Goal: Task Accomplishment & Management: Manage account settings

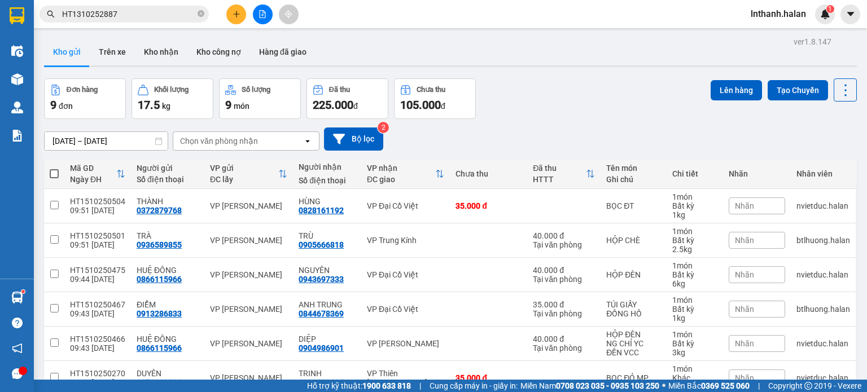
click at [239, 148] on div "Chọn văn phòng nhận" at bounding box center [238, 141] width 130 height 18
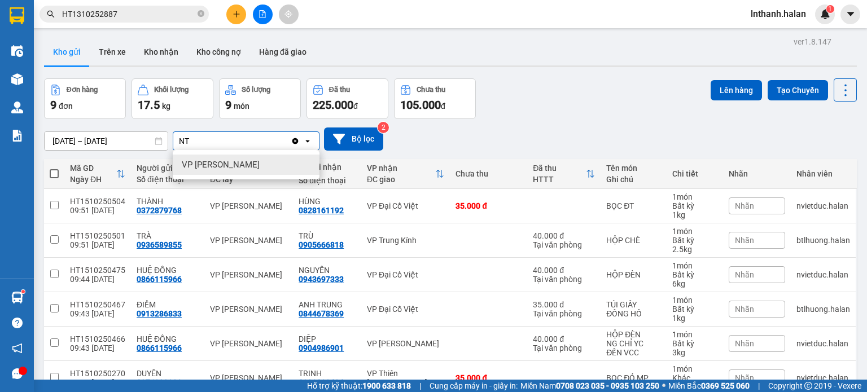
type input "NT"
click at [238, 162] on span "VP [PERSON_NAME]" at bounding box center [221, 164] width 78 height 11
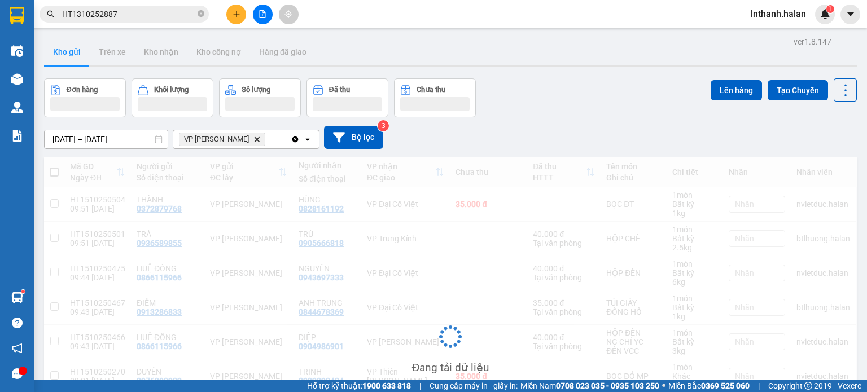
click at [610, 104] on div "Đơn hàng Khối lượng Số lượng Đã thu Chưa thu Lên hàng Tạo Chuyến" at bounding box center [450, 97] width 813 height 39
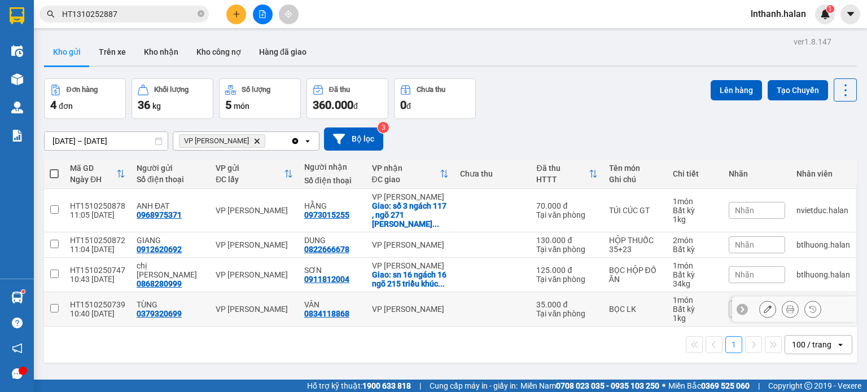
click at [475, 307] on td at bounding box center [493, 310] width 76 height 34
checkbox input "true"
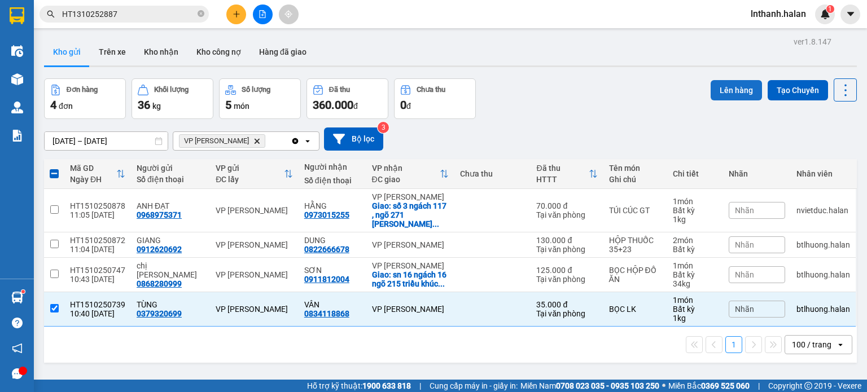
click at [718, 95] on button "Lên hàng" at bounding box center [736, 90] width 51 height 20
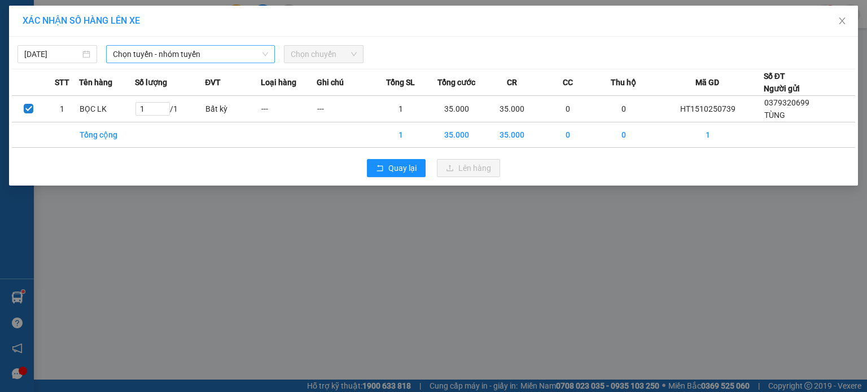
click at [220, 53] on span "Chọn tuyến - nhóm tuyến" at bounding box center [190, 54] width 155 height 17
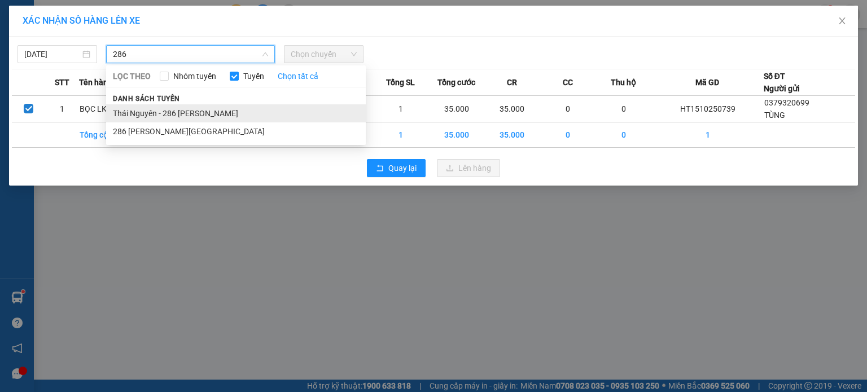
type input "286"
click at [201, 107] on li "Thái Nguyên - 286 [PERSON_NAME]" at bounding box center [236, 113] width 260 height 18
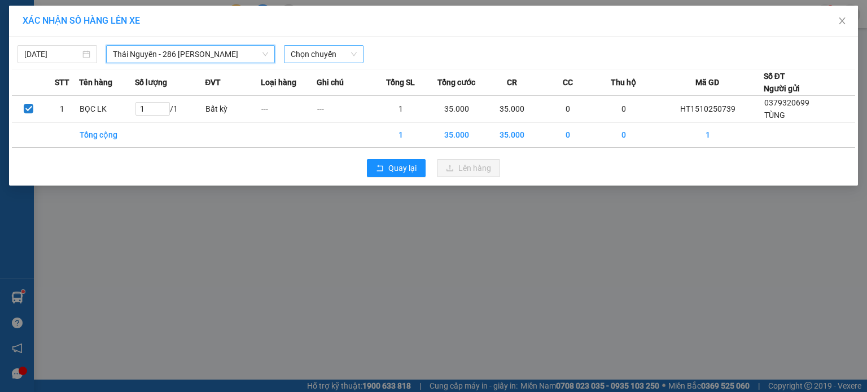
click at [298, 56] on span "Chọn chuyến" at bounding box center [324, 54] width 66 height 17
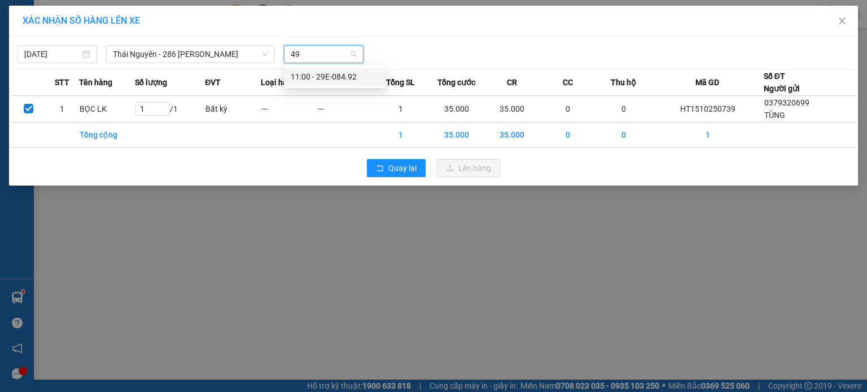
type input "492"
click at [324, 77] on div "11:00 - 29E-084.92" at bounding box center [335, 77] width 88 height 12
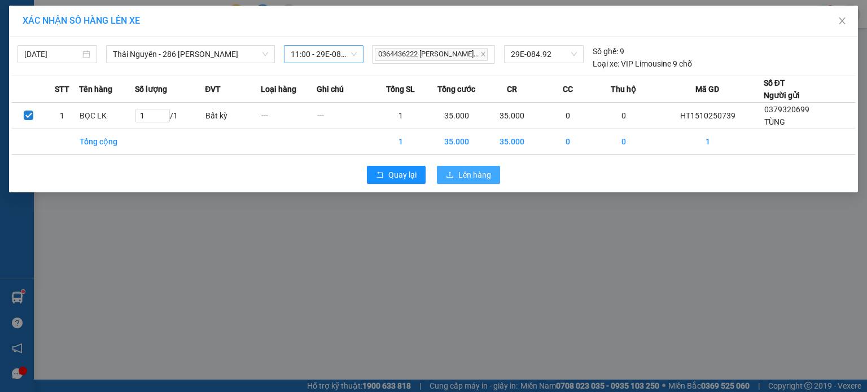
click at [452, 171] on icon "upload" at bounding box center [450, 175] width 8 height 8
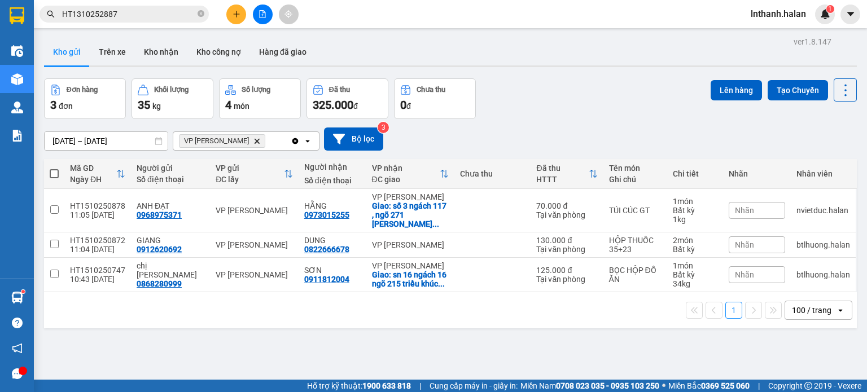
click at [254, 138] on icon "Delete" at bounding box center [257, 141] width 7 height 7
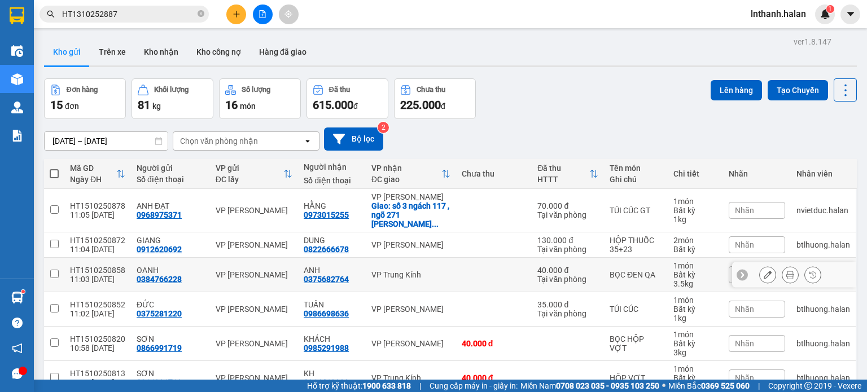
click at [366, 259] on td "VP Trung Kính" at bounding box center [411, 275] width 90 height 34
checkbox input "true"
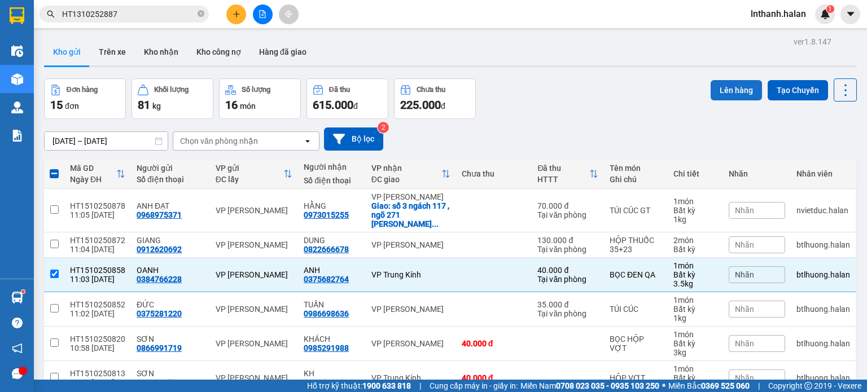
click at [730, 93] on button "Lên hàng" at bounding box center [736, 90] width 51 height 20
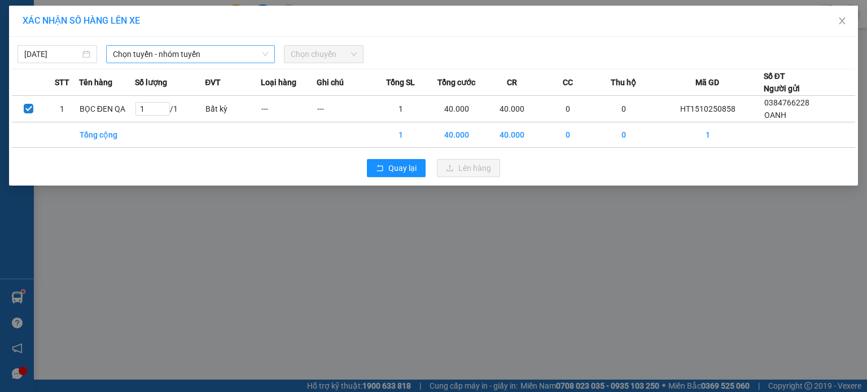
click at [253, 49] on span "Chọn tuyến - nhóm tuyến" at bounding box center [190, 54] width 155 height 17
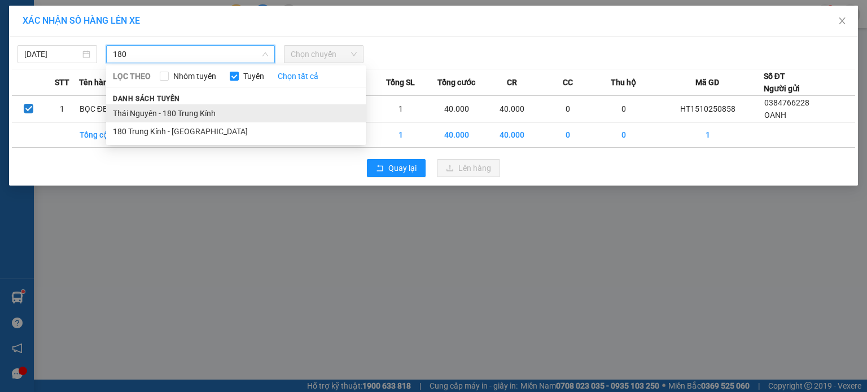
type input "180"
click at [180, 112] on li "Thái Nguyên - 180 Trung Kính" at bounding box center [236, 113] width 260 height 18
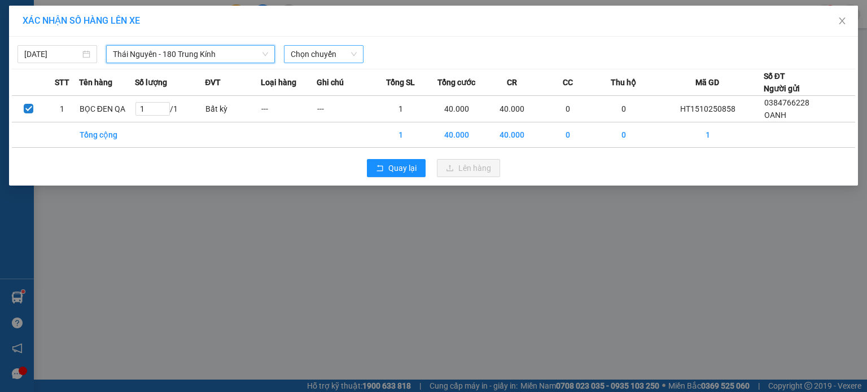
click at [296, 58] on span "Chọn chuyến" at bounding box center [324, 54] width 66 height 17
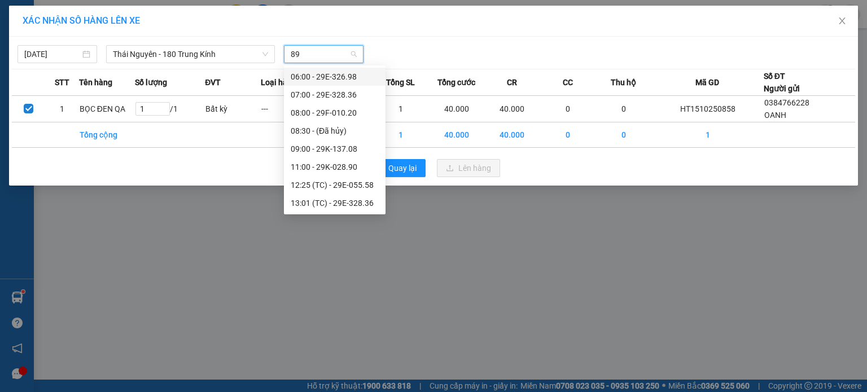
type input "890"
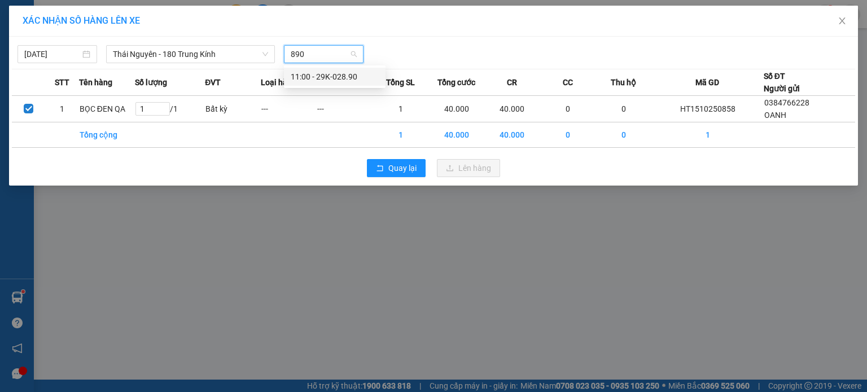
click at [312, 74] on div "11:00 - 29K-028.90" at bounding box center [335, 77] width 88 height 12
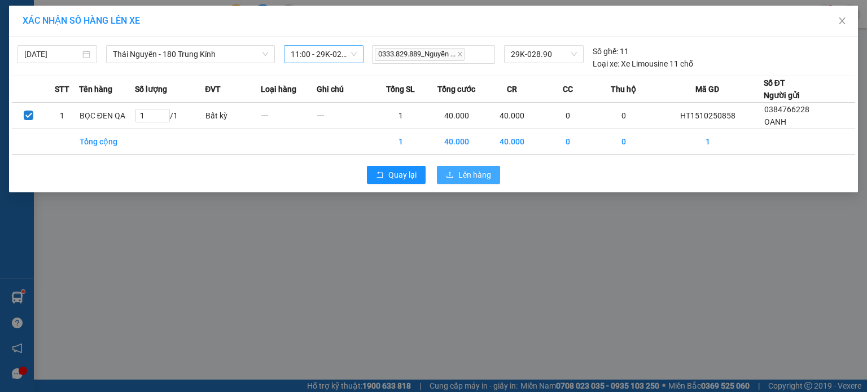
click at [457, 173] on button "Lên hàng" at bounding box center [468, 175] width 63 height 18
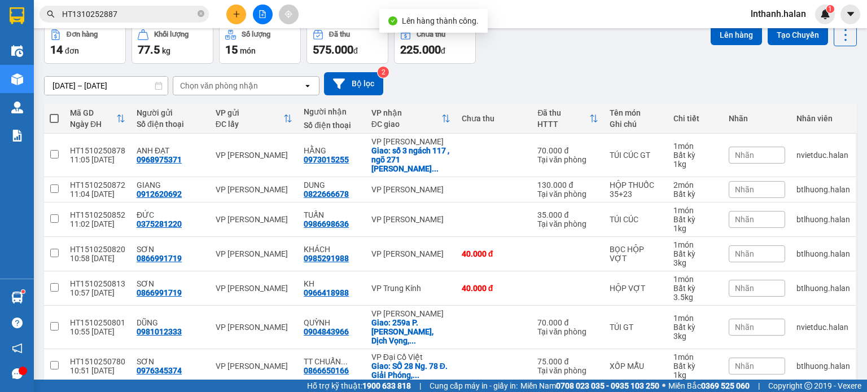
scroll to position [56, 0]
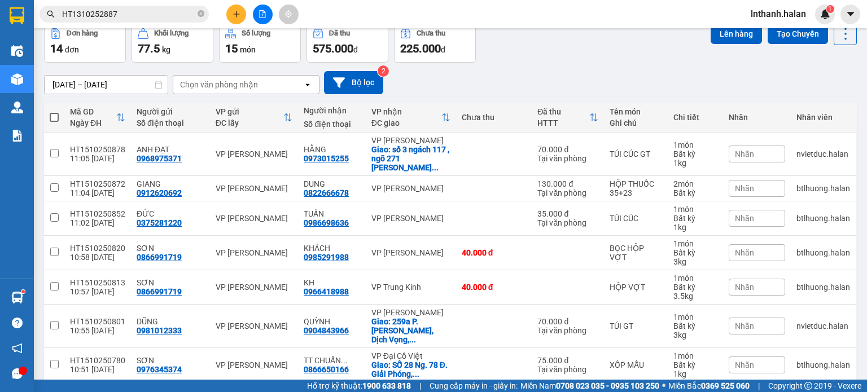
click at [212, 83] on div "Chọn văn phòng nhận" at bounding box center [219, 84] width 78 height 11
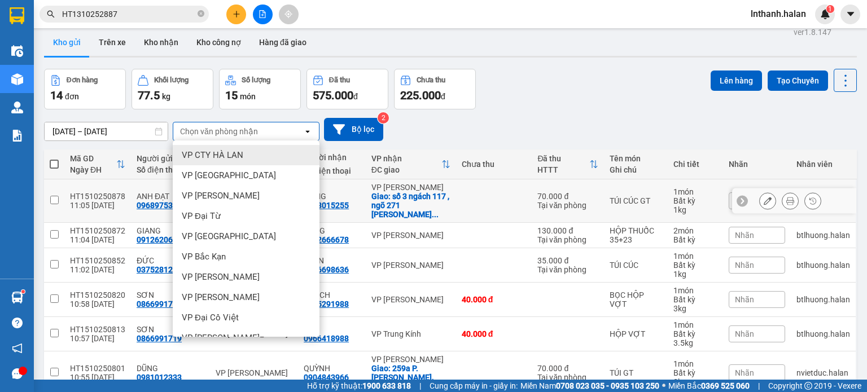
scroll to position [0, 0]
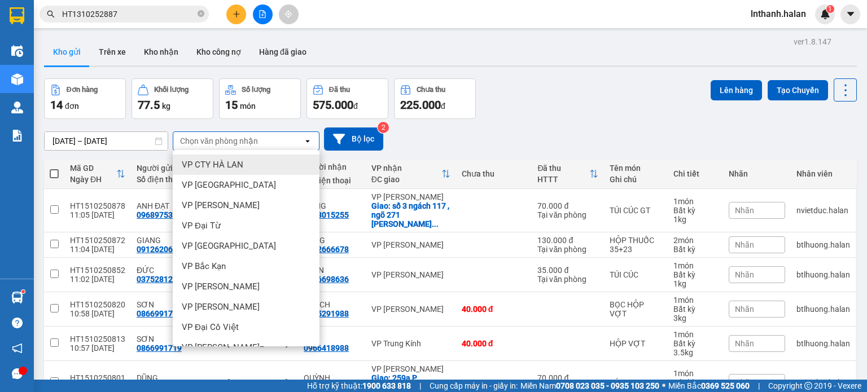
click at [582, 132] on div "[DATE] – [DATE] Press the down arrow key to interact with the calendar and sele…" at bounding box center [450, 139] width 813 height 23
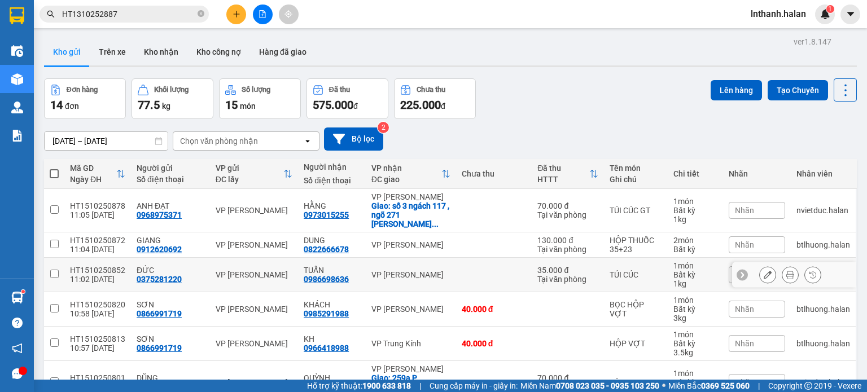
scroll to position [113, 0]
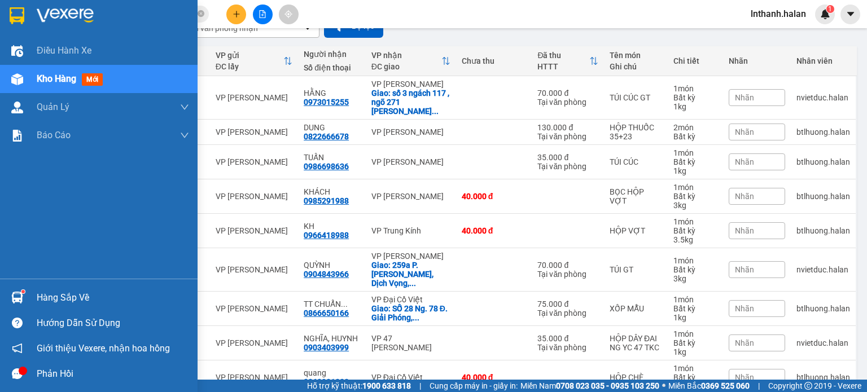
click at [8, 300] on div at bounding box center [17, 298] width 20 height 20
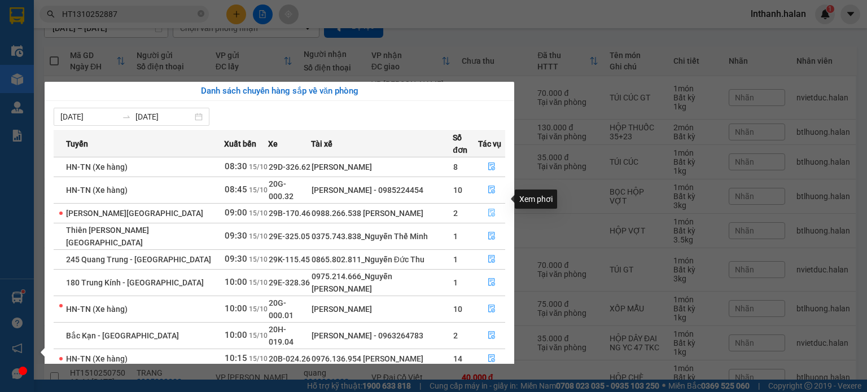
click at [491, 209] on icon "file-done" at bounding box center [492, 213] width 8 height 8
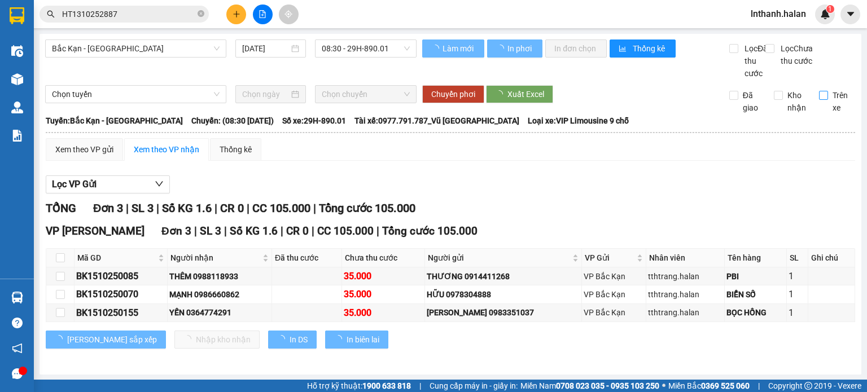
click at [828, 111] on span "Trên xe" at bounding box center [842, 101] width 28 height 25
click at [824, 100] on input "Trên xe" at bounding box center [823, 95] width 9 height 9
checkbox input "true"
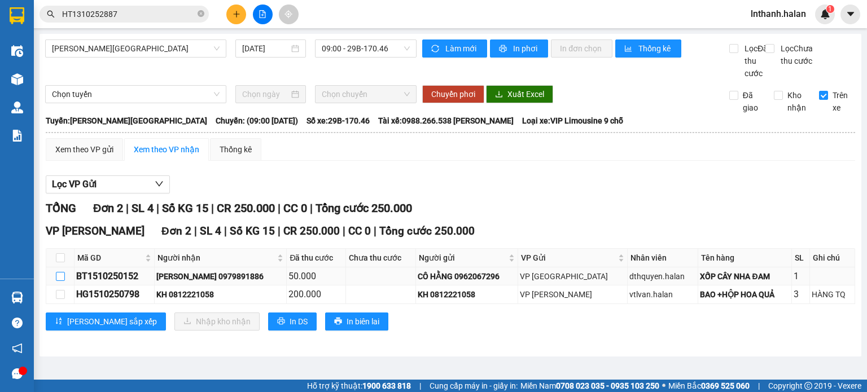
click at [61, 281] on input "checkbox" at bounding box center [60, 276] width 9 height 9
checkbox input "true"
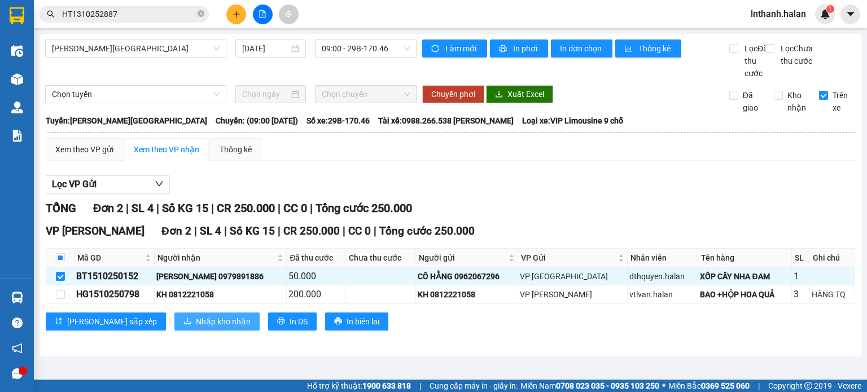
click at [196, 328] on span "Nhập kho nhận" at bounding box center [223, 322] width 55 height 12
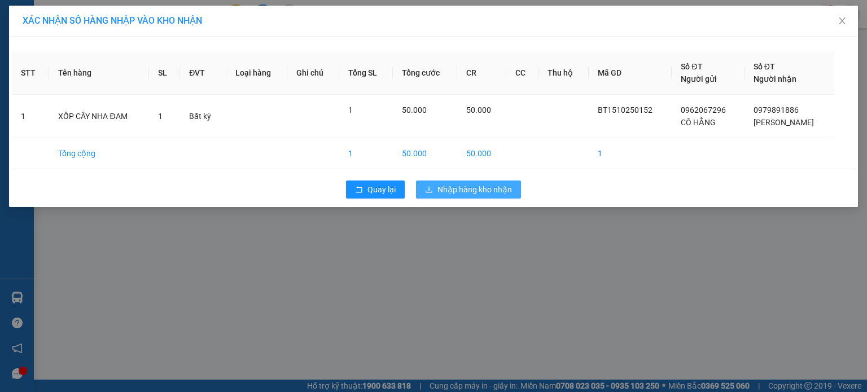
click at [462, 184] on span "Nhập hàng kho nhận" at bounding box center [475, 190] width 75 height 12
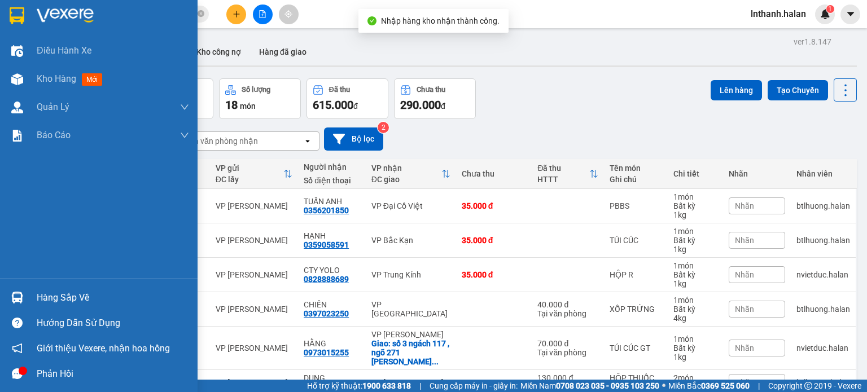
click at [24, 298] on div at bounding box center [17, 298] width 20 height 20
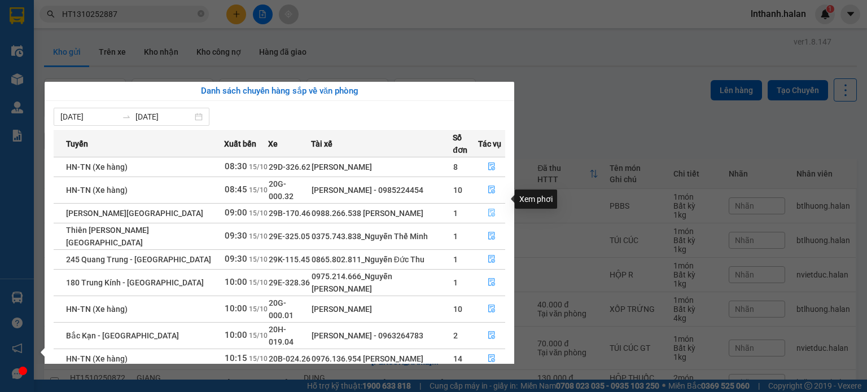
click at [486, 204] on button "button" at bounding box center [492, 213] width 26 height 18
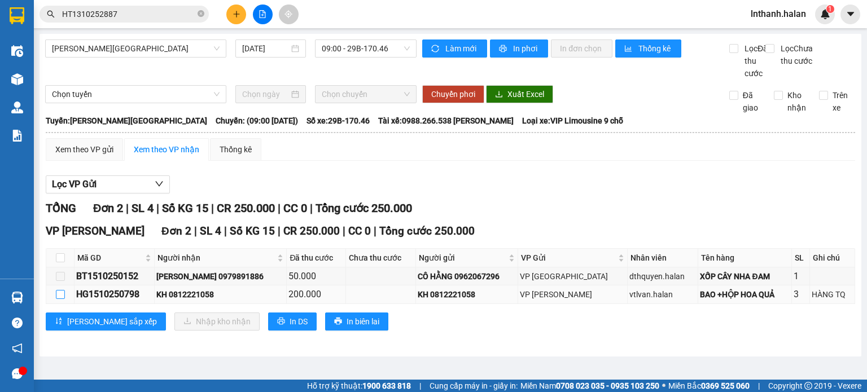
click at [59, 299] on input "checkbox" at bounding box center [60, 294] width 9 height 9
checkbox input "true"
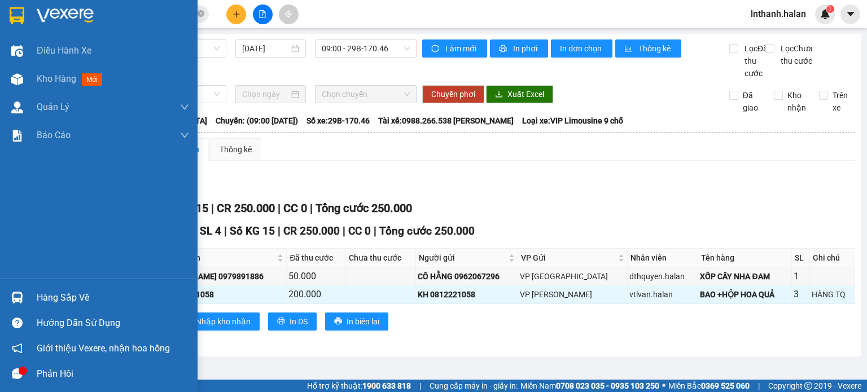
click at [19, 300] on img at bounding box center [17, 298] width 12 height 12
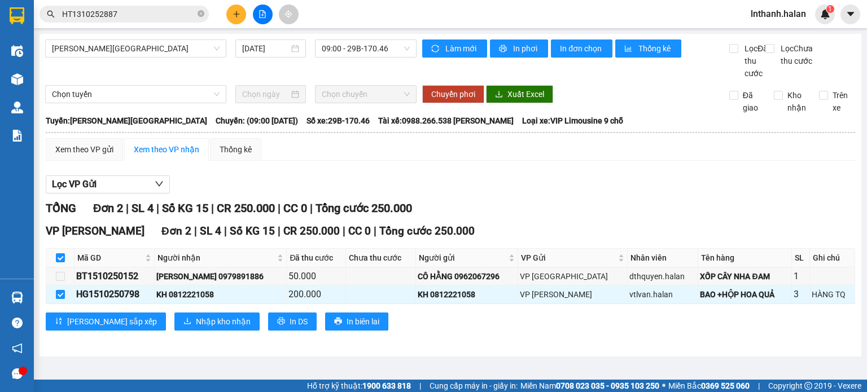
click at [660, 201] on section "Kết quả tìm kiếm ( 1 ) Bộ lọc Mã ĐH Trạng thái Món hàng Thu hộ Tổng cước Chưa c…" at bounding box center [433, 196] width 867 height 392
click at [58, 299] on input "checkbox" at bounding box center [60, 294] width 9 height 9
checkbox input "false"
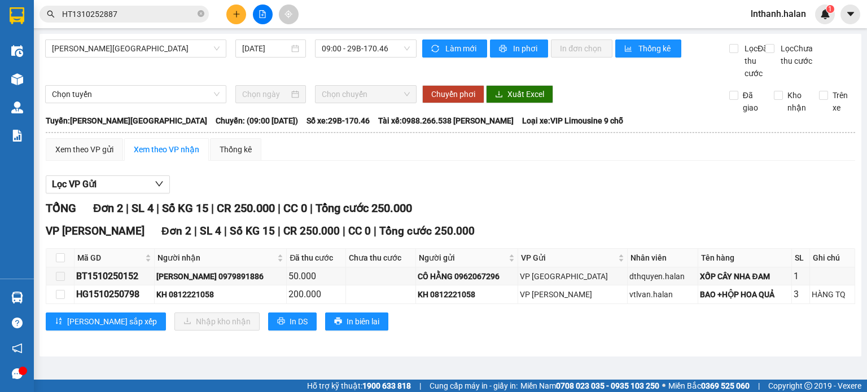
click at [593, 217] on div "TỔNG Đơn 2 | SL 4 | Số KG 15 | CR 250.000 | CC 0 | Tổng cước 250.000" at bounding box center [451, 209] width 810 height 18
click at [63, 299] on input "checkbox" at bounding box center [60, 294] width 9 height 9
checkbox input "true"
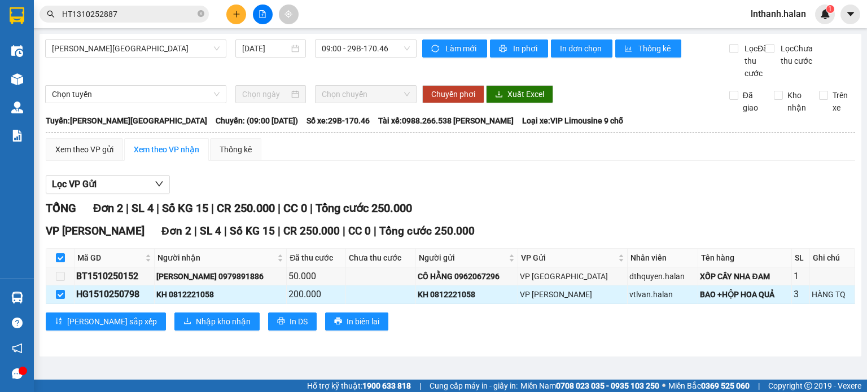
click at [192, 301] on div "KH 0812221058" at bounding box center [220, 295] width 129 height 12
click at [126, 302] on div "HG1510250798" at bounding box center [114, 294] width 76 height 14
copy div "HG1510250798"
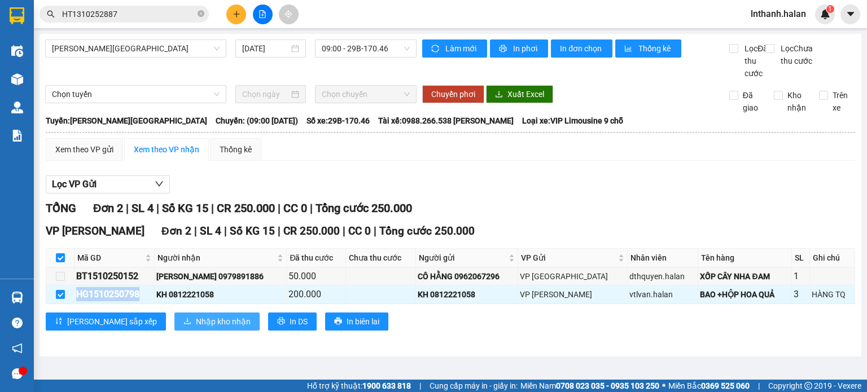
click at [196, 328] on span "Nhập kho nhận" at bounding box center [223, 322] width 55 height 12
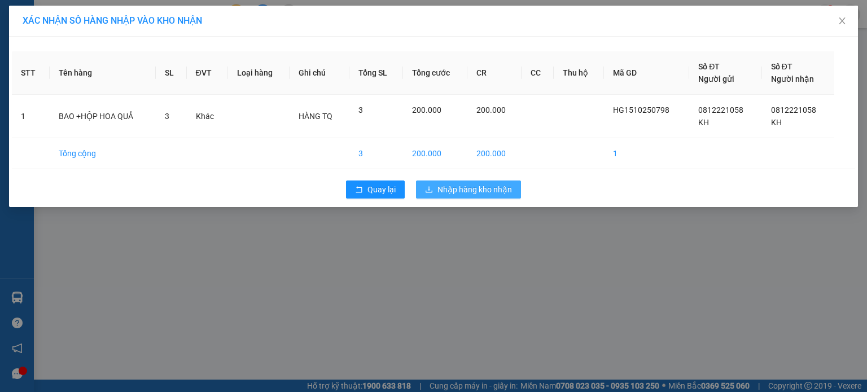
click at [451, 185] on span "Nhập hàng kho nhận" at bounding box center [475, 190] width 75 height 12
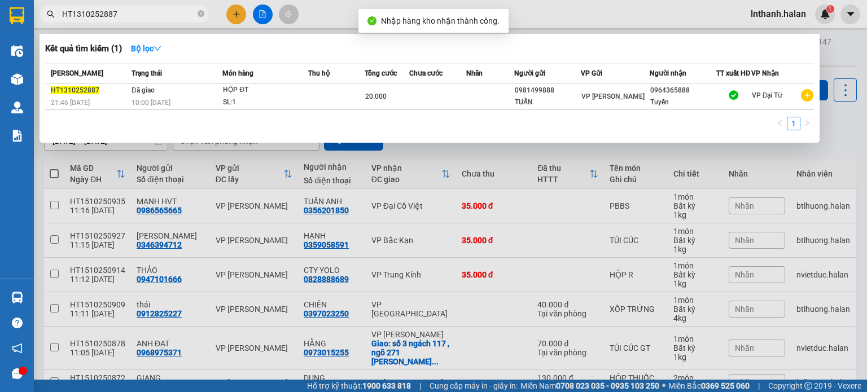
click at [143, 20] on input "HT1310252887" at bounding box center [128, 14] width 133 height 12
paste input "G1510250798"
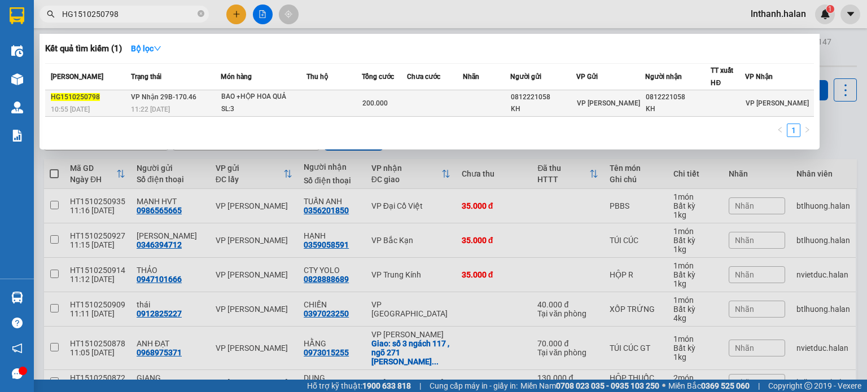
type input "HG1510250798"
click at [507, 107] on td at bounding box center [486, 103] width 47 height 27
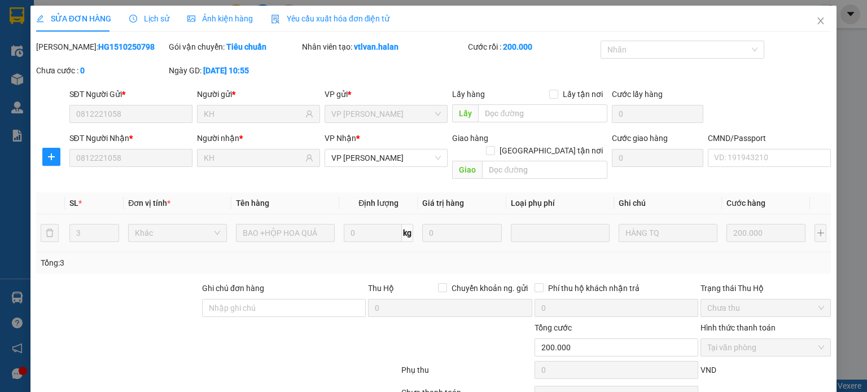
type input "0812221058"
type input "KH"
type input "0812221058"
type input "KH"
type input "0"
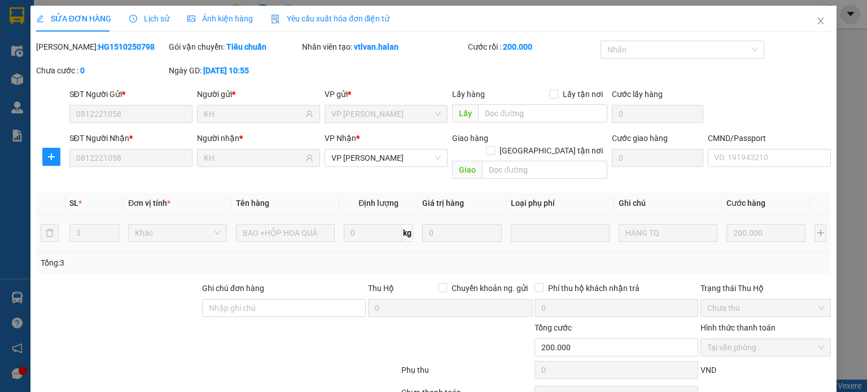
type input "200.000"
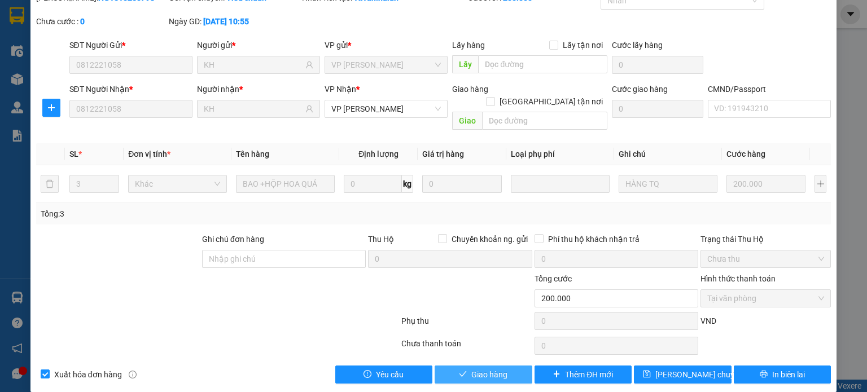
click at [472, 369] on span "Giao hàng" at bounding box center [490, 375] width 36 height 12
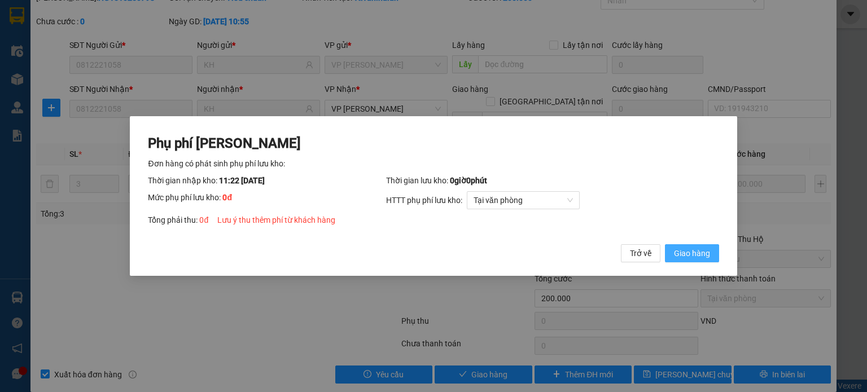
click at [709, 257] on span "Giao hàng" at bounding box center [692, 253] width 36 height 12
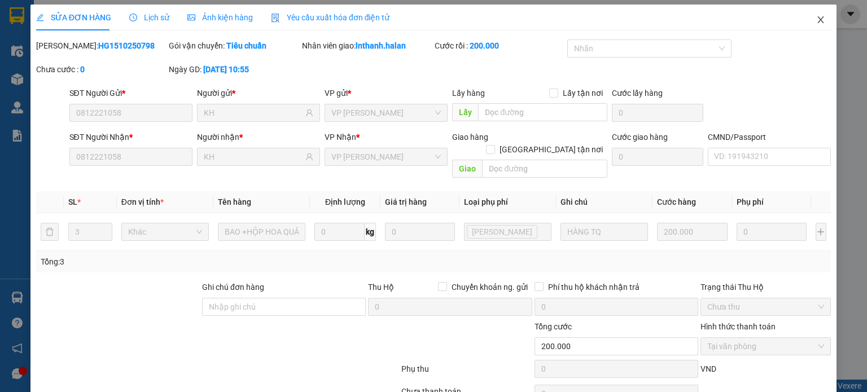
scroll to position [0, 0]
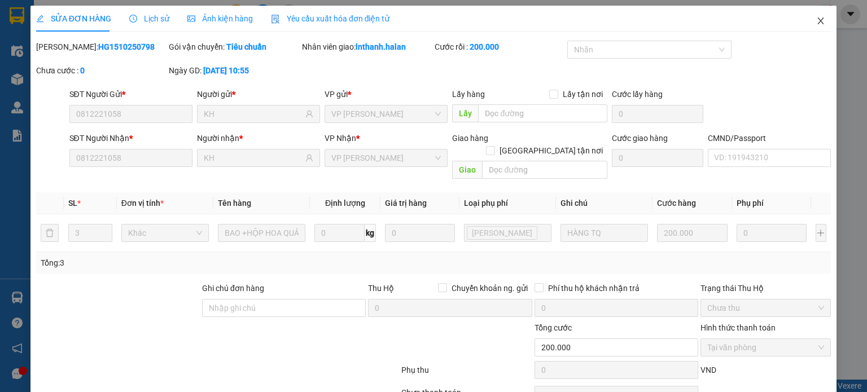
click at [805, 24] on span "Close" at bounding box center [821, 22] width 32 height 32
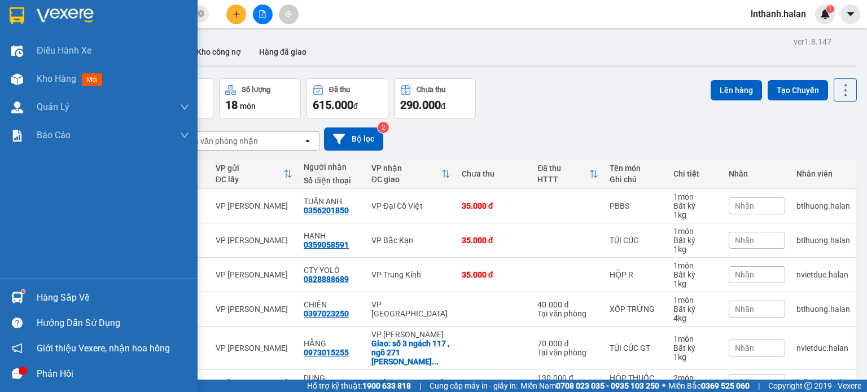
click at [25, 299] on div at bounding box center [17, 298] width 20 height 20
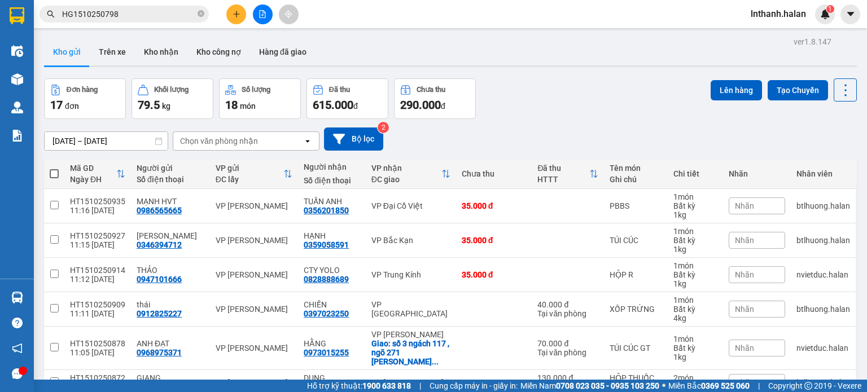
click at [590, 118] on section "Kết quả tìm kiếm ( 1 ) Bộ lọc Mã ĐH Trạng thái Món hàng Thu hộ Tổng cước Chưa c…" at bounding box center [433, 196] width 867 height 392
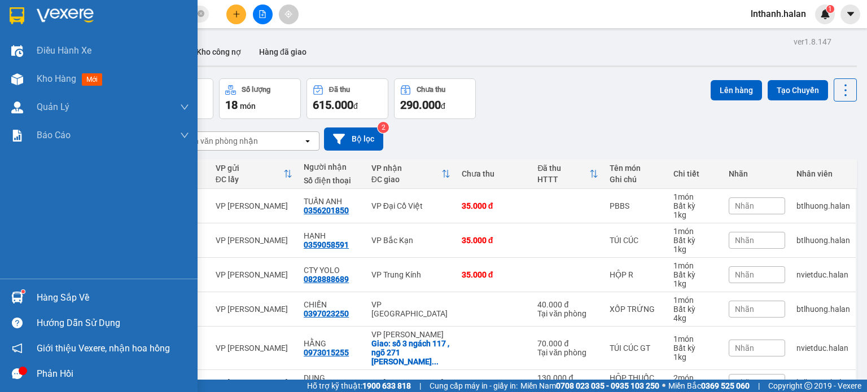
click at [20, 295] on img at bounding box center [17, 298] width 12 height 12
click at [32, 286] on div "Điều hành xe Kho hàng mới Quản [PERSON_NAME] lý chuyến Quản lý kiểm kho Báo cáo…" at bounding box center [99, 196] width 198 height 392
click at [33, 293] on div "Hàng sắp về" at bounding box center [99, 297] width 198 height 25
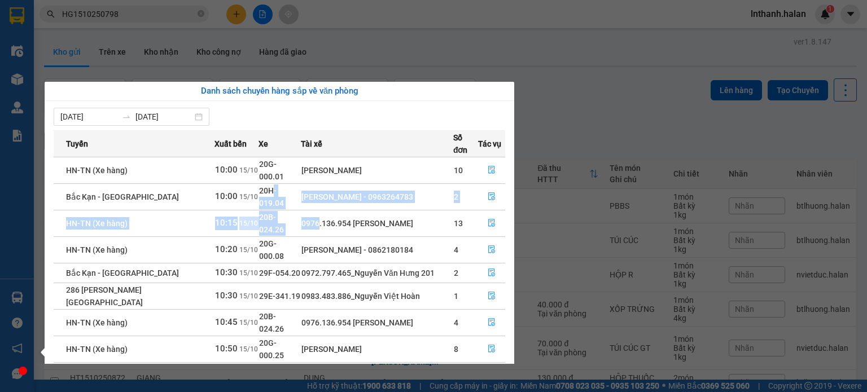
drag, startPoint x: 258, startPoint y: 185, endPoint x: 323, endPoint y: 194, distance: 66.1
click at [311, 194] on tbody "HN-[GEOGRAPHIC_DATA] (Xe hàng) 10:00 [DATE] 20G-000.01 [PERSON_NAME] 10 Bắc Kạn…" at bounding box center [280, 286] width 452 height 259
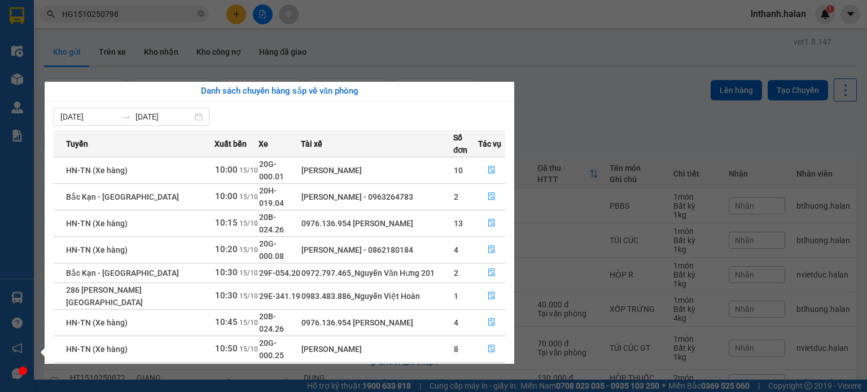
click at [331, 217] on div "0976.136.954 [PERSON_NAME]" at bounding box center [377, 223] width 151 height 12
click at [488, 193] on icon "file-done" at bounding box center [492, 197] width 8 height 8
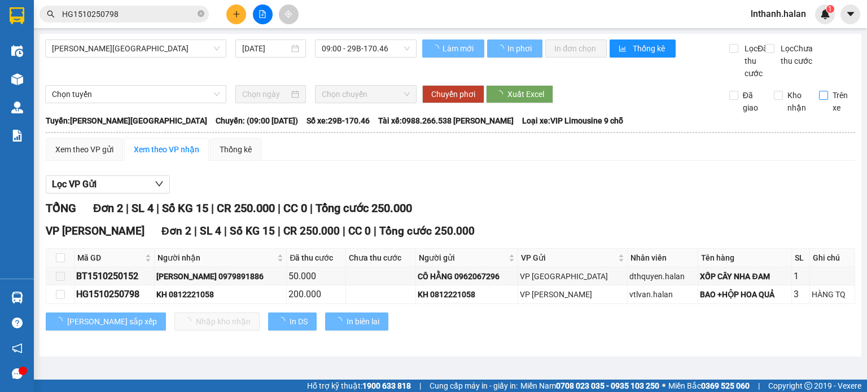
click at [827, 102] on label "Trên xe" at bounding box center [837, 101] width 37 height 25
click at [827, 100] on input "Trên xe" at bounding box center [823, 95] width 9 height 9
checkbox input "true"
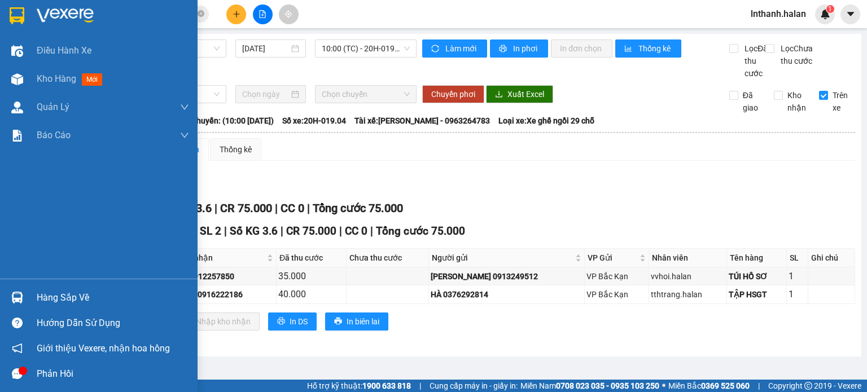
click at [17, 298] on img at bounding box center [17, 298] width 12 height 12
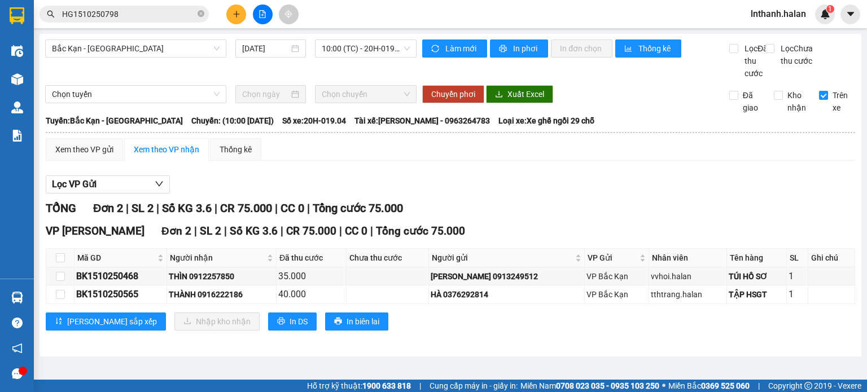
click at [648, 205] on section "Kết quả tìm kiếm ( 1 ) Bộ lọc Mã ĐH Trạng thái Món hàng Thu hộ Tổng cước Chưa c…" at bounding box center [433, 196] width 867 height 392
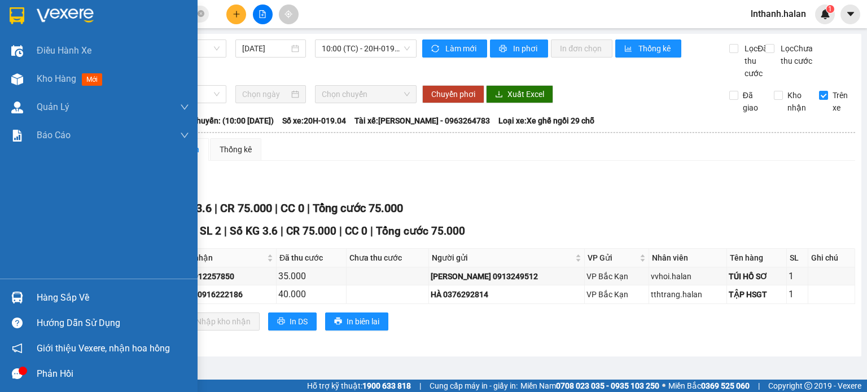
click at [18, 288] on div at bounding box center [17, 298] width 20 height 20
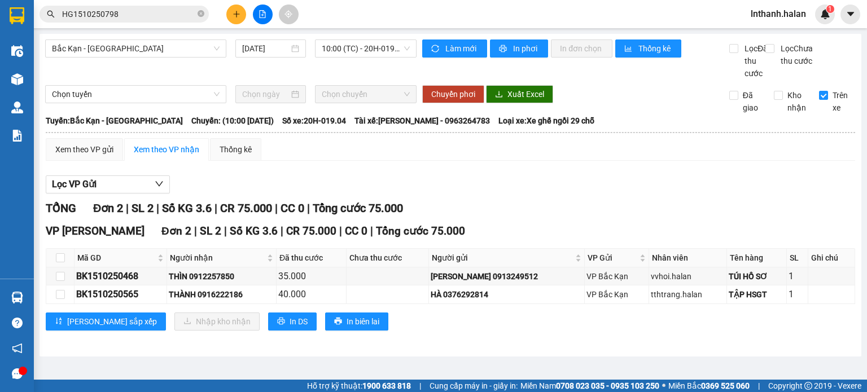
click at [687, 187] on section "Kết quả tìm kiếm ( 1 ) Bộ lọc Mã ĐH Trạng thái Món hàng Thu hộ Tổng cước Chưa c…" at bounding box center [433, 196] width 867 height 392
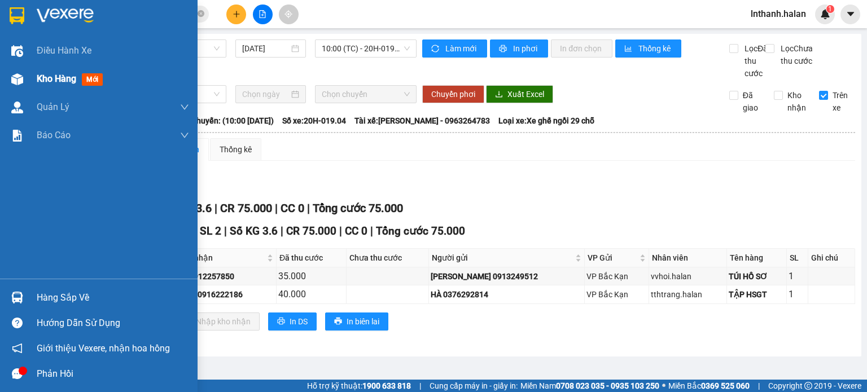
click at [23, 77] on div at bounding box center [17, 79] width 20 height 20
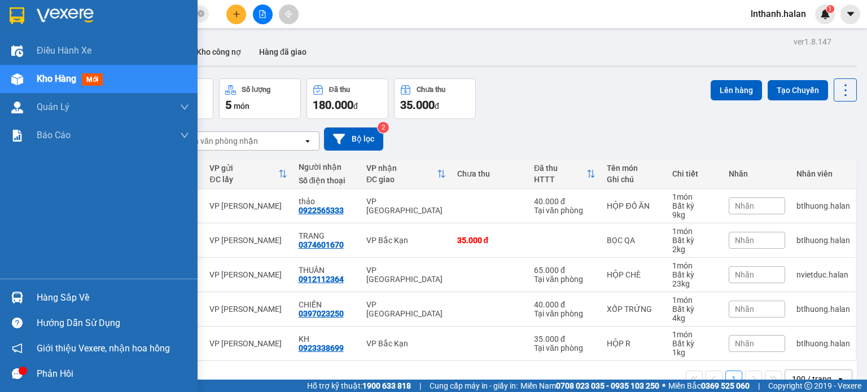
click at [11, 298] on img at bounding box center [17, 298] width 12 height 12
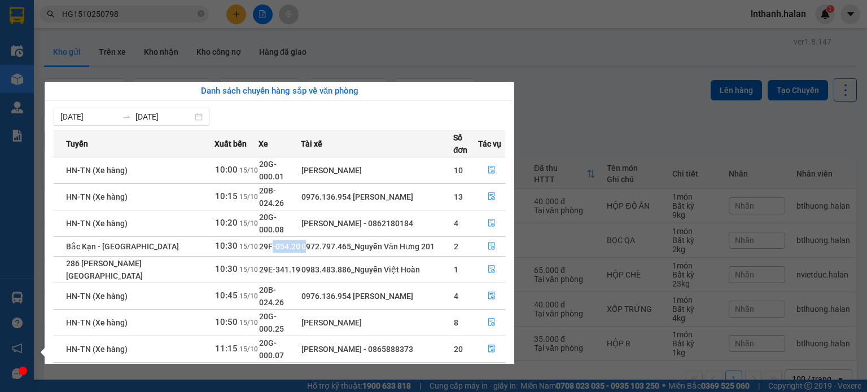
drag, startPoint x: 298, startPoint y: 220, endPoint x: 307, endPoint y: 220, distance: 9.6
click at [302, 237] on tr "Bắc Kạn - [GEOGRAPHIC_DATA] 10:30 [DATE] 29F-054.20 0972.797.465_Nguyễn [PERSON…" at bounding box center [280, 247] width 452 height 20
click at [307, 241] on div "0972.797.465_Nguyễn Văn Hưng 201" at bounding box center [377, 247] width 151 height 12
drag, startPoint x: 270, startPoint y: 238, endPoint x: 312, endPoint y: 238, distance: 41.2
click at [307, 256] on tr "286 [PERSON_NAME] - [GEOGRAPHIC_DATA] 10:30 [DATE] 29E-341.19 0983.483.886_Nguy…" at bounding box center [280, 269] width 452 height 27
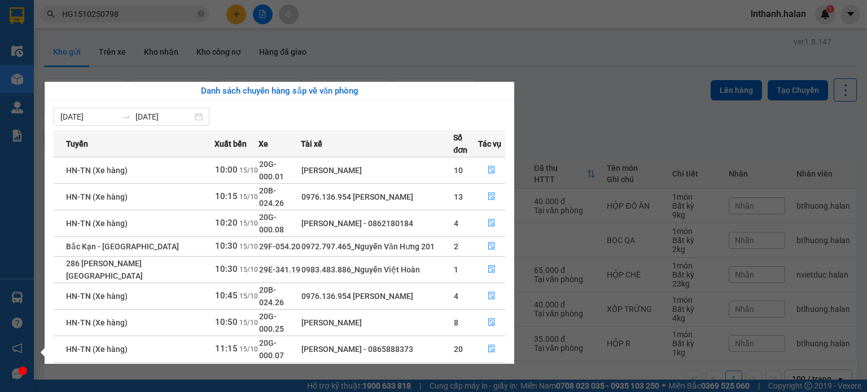
click at [312, 264] on div "0983.483.886_Nguyễn Việt Hoàn" at bounding box center [377, 270] width 151 height 12
drag, startPoint x: 253, startPoint y: 239, endPoint x: 346, endPoint y: 244, distance: 93.3
click at [342, 256] on tr "286 [PERSON_NAME] - [GEOGRAPHIC_DATA] 10:30 [DATE] 29E-341.19 0983.483.886_Nguy…" at bounding box center [280, 269] width 452 height 27
click at [351, 264] on div "0983.483.886_Nguyễn Việt Hoàn" at bounding box center [377, 270] width 151 height 12
drag, startPoint x: 264, startPoint y: 265, endPoint x: 333, endPoint y: 264, distance: 68.3
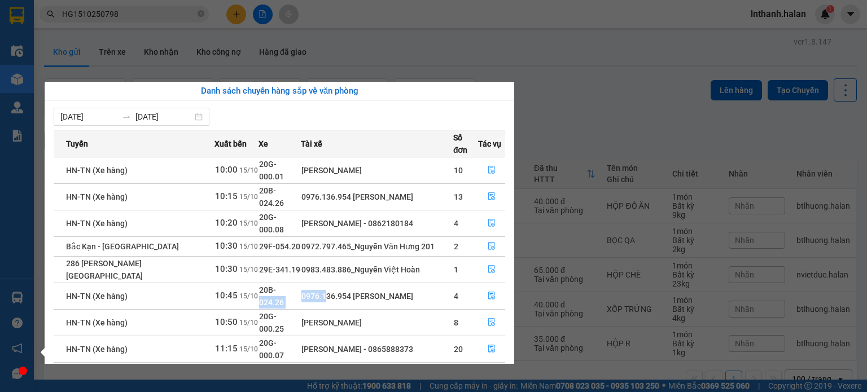
click at [325, 283] on tr "HN-TN (Xe hàng) 10:45 [DATE] 20B-024.26 0976.136.954 [PERSON_NAME] 4" at bounding box center [280, 296] width 452 height 27
click at [335, 290] on div "0976.136.954 [PERSON_NAME]" at bounding box center [377, 296] width 151 height 12
drag, startPoint x: 261, startPoint y: 251, endPoint x: 342, endPoint y: 246, distance: 80.9
click at [293, 283] on td "20B-024.26" at bounding box center [280, 296] width 42 height 27
click at [342, 256] on td "0983.483.886_Nguyễn Việt Hoàn" at bounding box center [377, 269] width 152 height 27
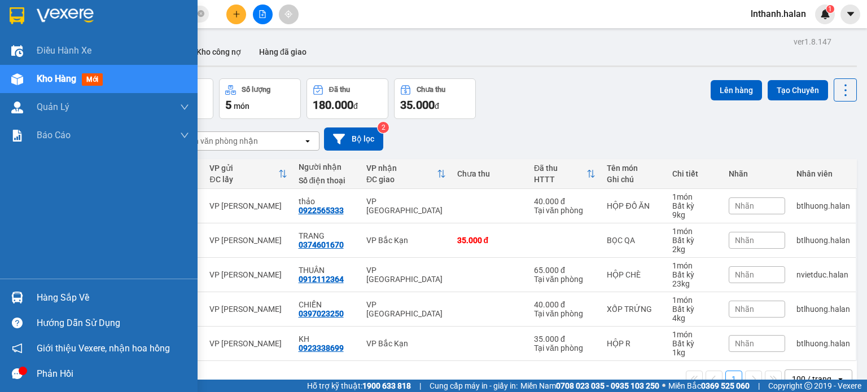
click at [23, 298] on div "Điều hành xe Kho hàng mới Quản [PERSON_NAME] lý chuyến Quản lý kiểm kho Báo cáo…" at bounding box center [99, 196] width 198 height 392
click at [23, 298] on div at bounding box center [17, 298] width 20 height 20
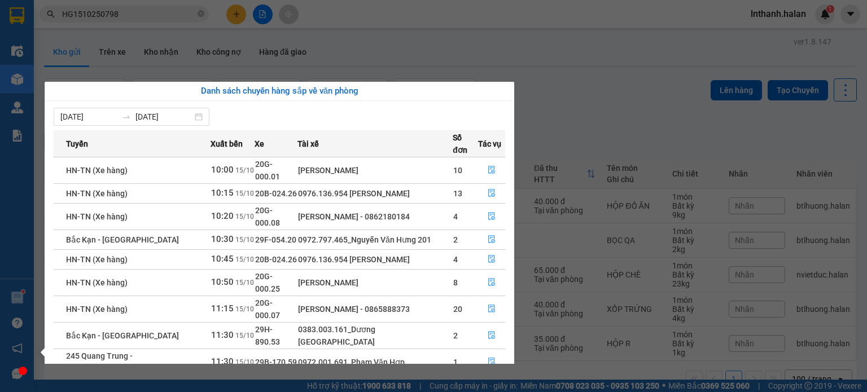
click at [395, 51] on section "Kết quả tìm kiếm ( 1 ) Bộ lọc Mã ĐH Trạng thái Món hàng Thu hộ Tổng cước Chưa c…" at bounding box center [433, 196] width 867 height 392
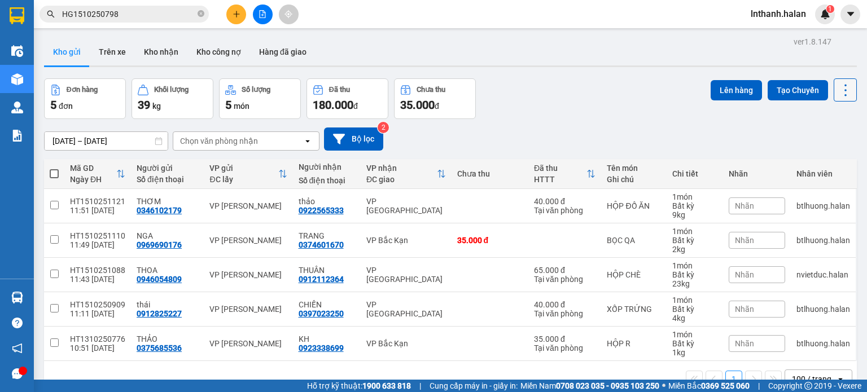
click at [848, 89] on button at bounding box center [845, 89] width 23 height 23
click at [804, 160] on div "Làm mới" at bounding box center [816, 160] width 67 height 11
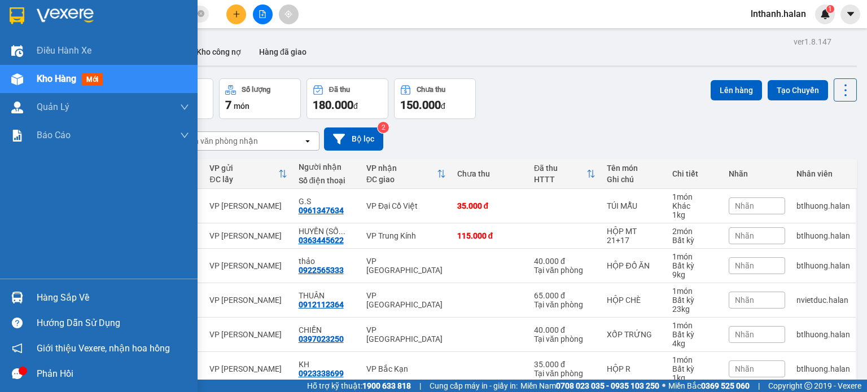
click at [22, 299] on img at bounding box center [17, 298] width 12 height 12
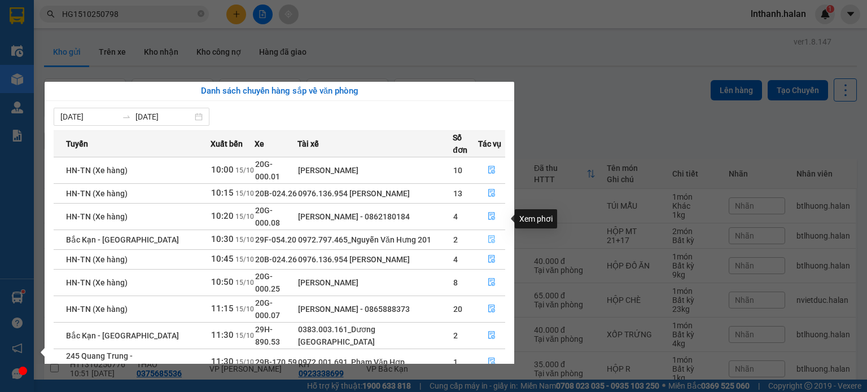
click at [490, 235] on icon "file-done" at bounding box center [492, 239] width 8 height 8
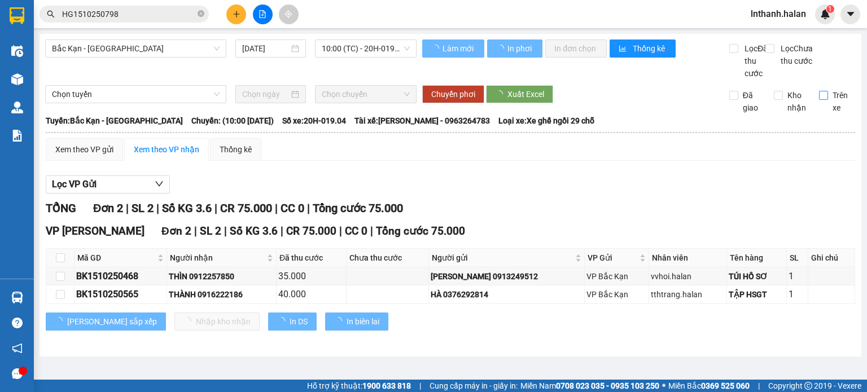
click at [835, 114] on span "Trên xe" at bounding box center [842, 101] width 28 height 25
click at [828, 100] on input "Trên xe" at bounding box center [823, 95] width 9 height 9
checkbox input "true"
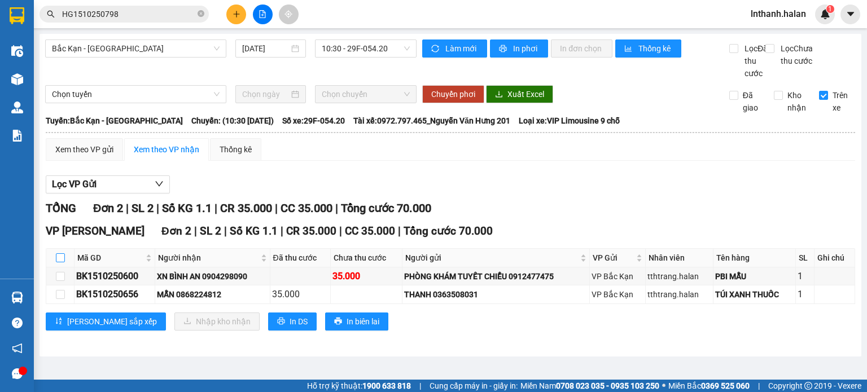
click at [63, 264] on label at bounding box center [60, 258] width 9 height 12
click at [63, 263] on input "checkbox" at bounding box center [60, 258] width 9 height 9
checkbox input "true"
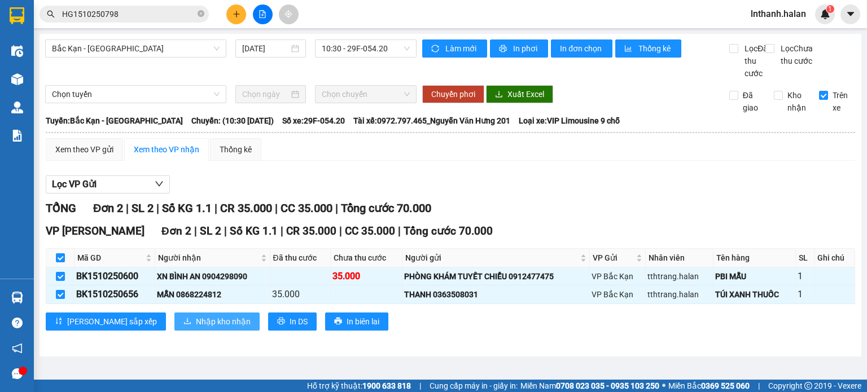
click at [196, 328] on span "Nhập kho nhận" at bounding box center [223, 322] width 55 height 12
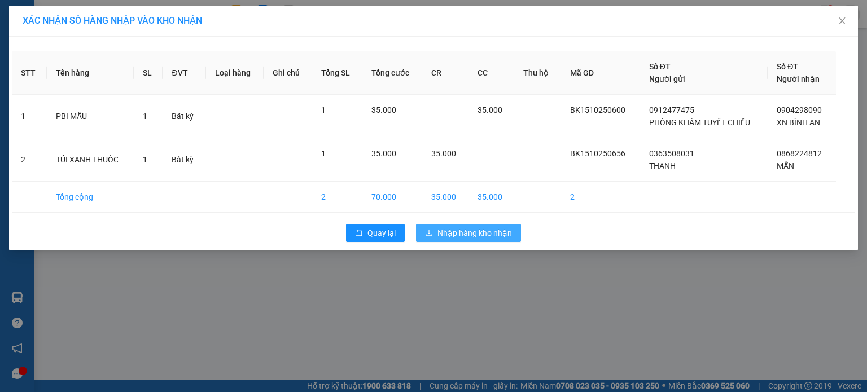
click at [465, 227] on span "Nhập hàng kho nhận" at bounding box center [475, 233] width 75 height 12
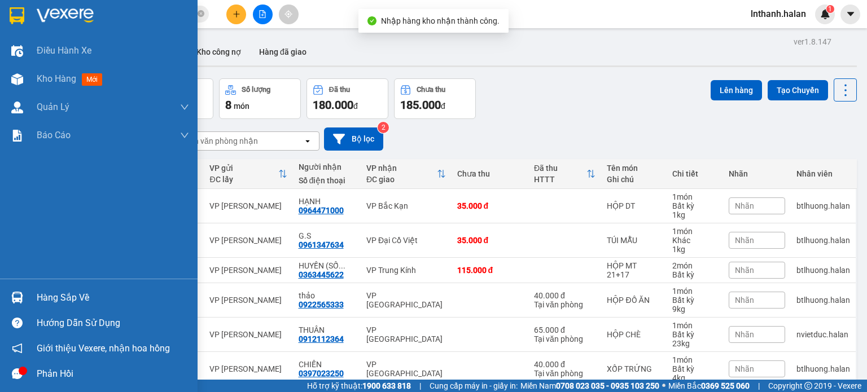
click at [14, 298] on img at bounding box center [17, 298] width 12 height 12
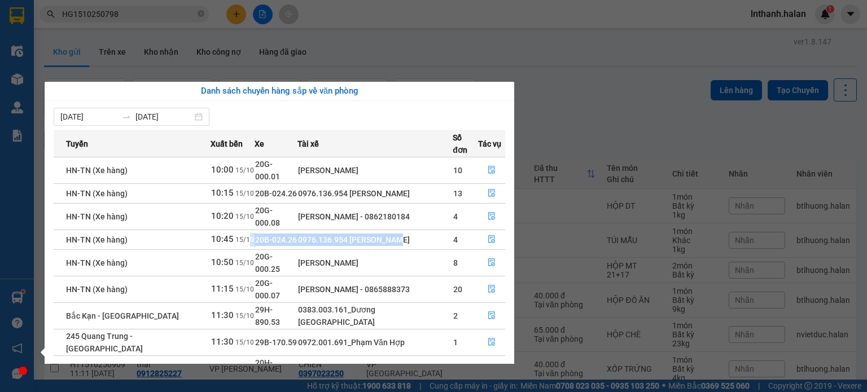
drag, startPoint x: 295, startPoint y: 224, endPoint x: 414, endPoint y: 228, distance: 118.7
click at [413, 230] on tr "HN-TN (Xe hàng) 10:45 [DATE] 20B-024.26 0976.136.954 [PERSON_NAME] 4" at bounding box center [280, 240] width 452 height 20
click at [414, 230] on td "0976.136.954 [PERSON_NAME]" at bounding box center [375, 240] width 155 height 20
drag, startPoint x: 246, startPoint y: 218, endPoint x: 296, endPoint y: 218, distance: 50.8
click at [293, 230] on tr "HN-TN (Xe hàng) 10:45 [DATE] 20B-024.26 0976.136.954 [PERSON_NAME] 4" at bounding box center [280, 240] width 452 height 20
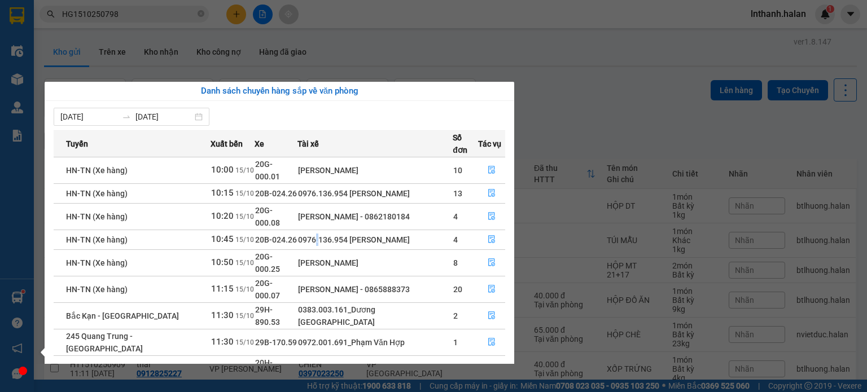
drag, startPoint x: 314, startPoint y: 218, endPoint x: 288, endPoint y: 236, distance: 31.6
click at [316, 234] on div "0976.136.954 [PERSON_NAME]" at bounding box center [375, 240] width 154 height 12
drag, startPoint x: 258, startPoint y: 250, endPoint x: 343, endPoint y: 248, distance: 85.3
click at [322, 248] on tbody "HN-[GEOGRAPHIC_DATA] (Xe hàng) 10:00 [DATE] 20G-000.01 [PERSON_NAME] 10 HN-[GEO…" at bounding box center [280, 283] width 452 height 252
click at [343, 250] on td "[PERSON_NAME]" at bounding box center [375, 263] width 155 height 27
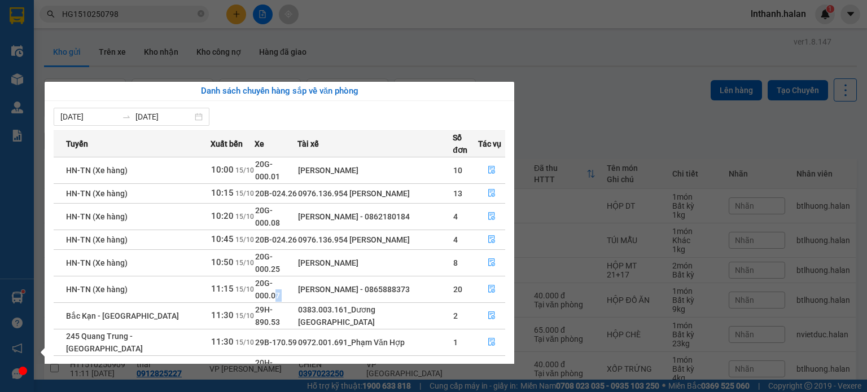
drag, startPoint x: 285, startPoint y: 265, endPoint x: 325, endPoint y: 263, distance: 40.7
click at [305, 276] on tr "HN-TN (Xe hàng) 11:15 [DATE] 20G-000.07 [PERSON_NAME] - 0865888373 20" at bounding box center [280, 289] width 452 height 27
click at [326, 276] on td "[PERSON_NAME] - 0865888373" at bounding box center [375, 289] width 155 height 27
click at [273, 305] on span "29H-890.53" at bounding box center [267, 315] width 25 height 21
click at [373, 304] on div "0383.003.161_Dương [GEOGRAPHIC_DATA]" at bounding box center [375, 316] width 154 height 25
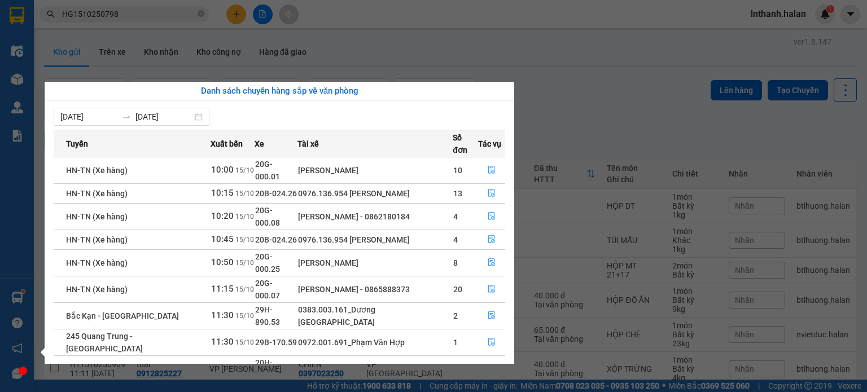
click at [407, 257] on div "[PERSON_NAME]" at bounding box center [375, 263] width 154 height 12
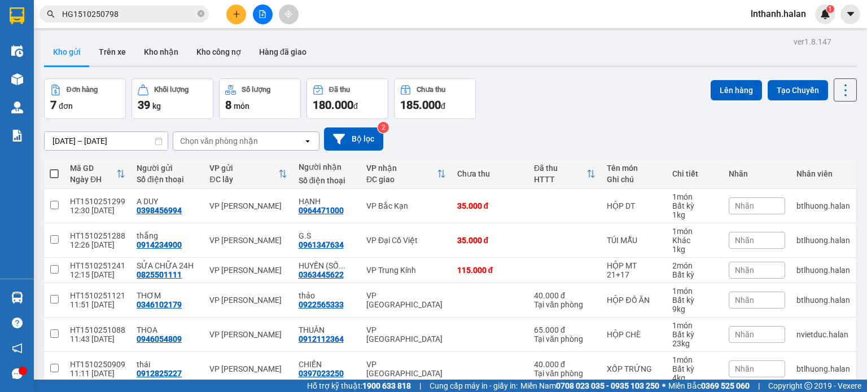
click at [581, 125] on section "Kết quả tìm kiếm ( 1 ) Bộ lọc Mã ĐH Trạng thái Món hàng Thu hộ Tổng cước Chưa c…" at bounding box center [433, 196] width 867 height 392
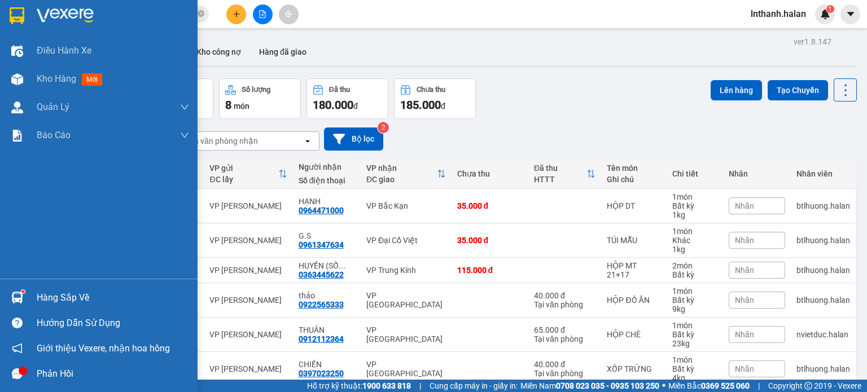
click at [11, 295] on img at bounding box center [17, 298] width 12 height 12
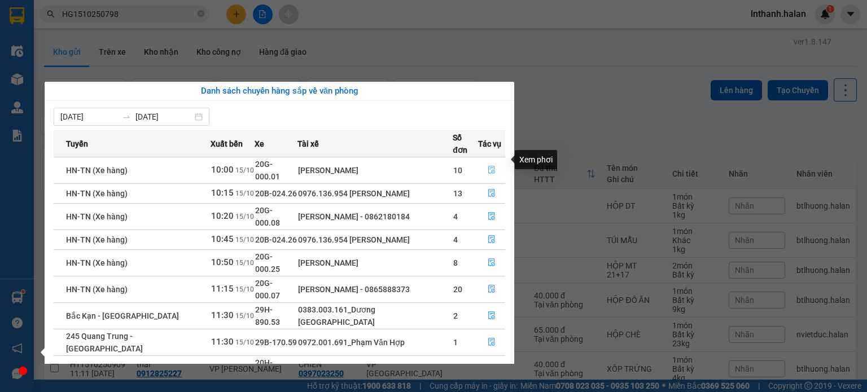
click at [492, 166] on icon "file-done" at bounding box center [492, 170] width 8 height 8
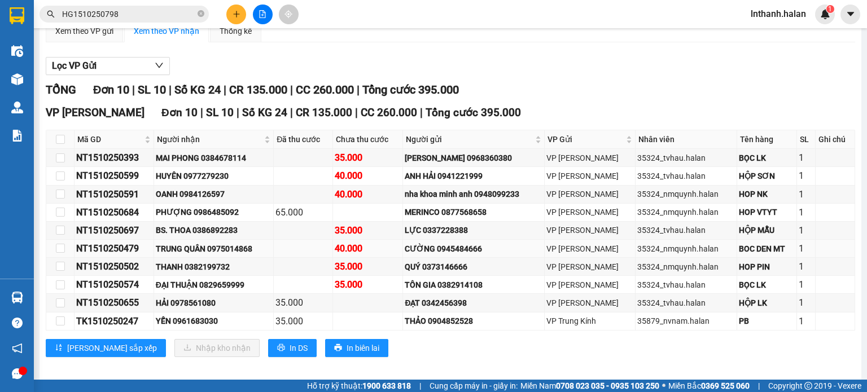
scroll to position [138, 0]
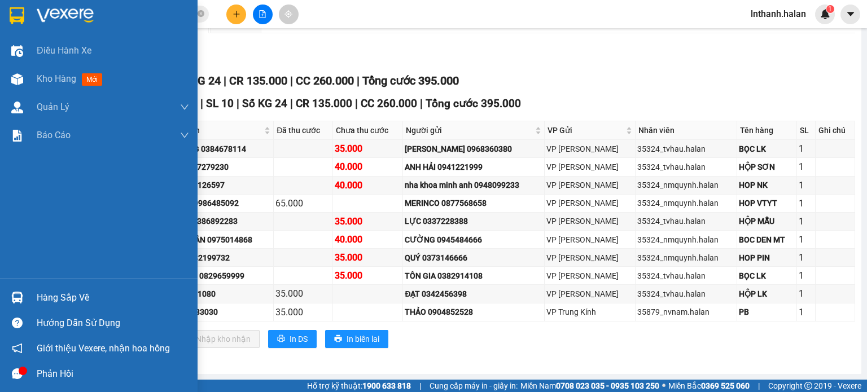
click at [21, 295] on img at bounding box center [17, 298] width 12 height 12
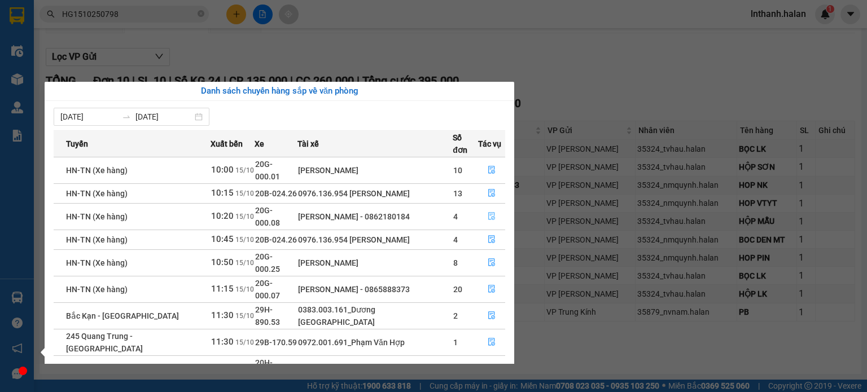
click at [490, 213] on icon "file-done" at bounding box center [491, 217] width 7 height 8
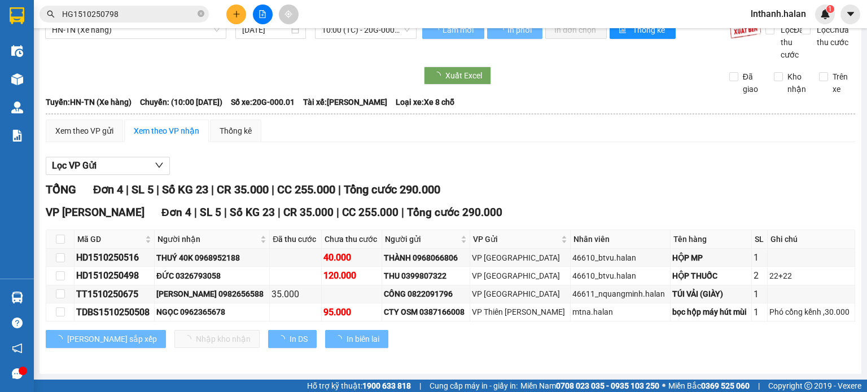
scroll to position [29, 0]
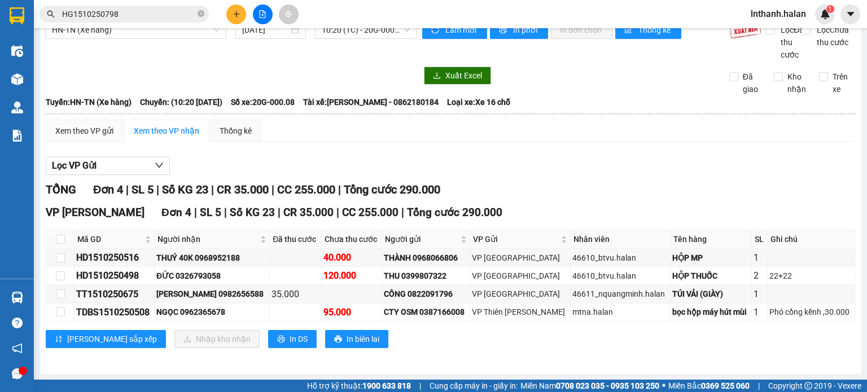
click at [526, 175] on div "Lọc VP Gửi" at bounding box center [451, 166] width 810 height 19
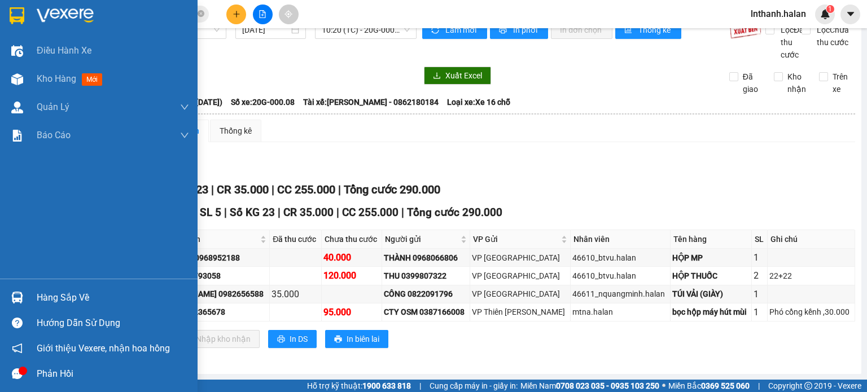
click at [14, 298] on img at bounding box center [17, 298] width 12 height 12
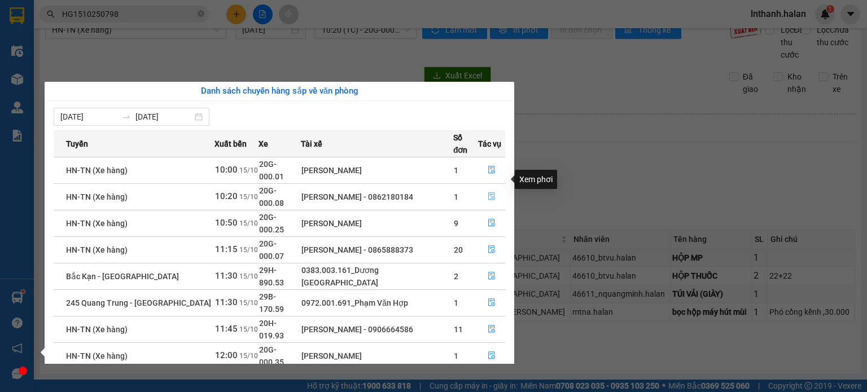
click at [490, 193] on icon "file-done" at bounding box center [492, 197] width 8 height 8
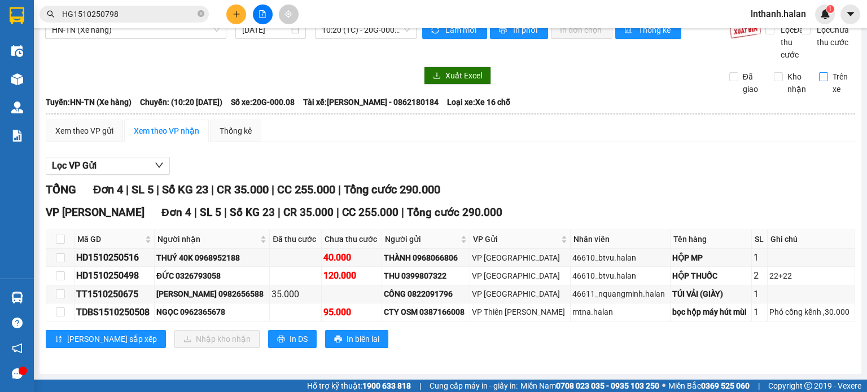
click at [819, 78] on input "Trên xe" at bounding box center [823, 76] width 9 height 9
checkbox input "true"
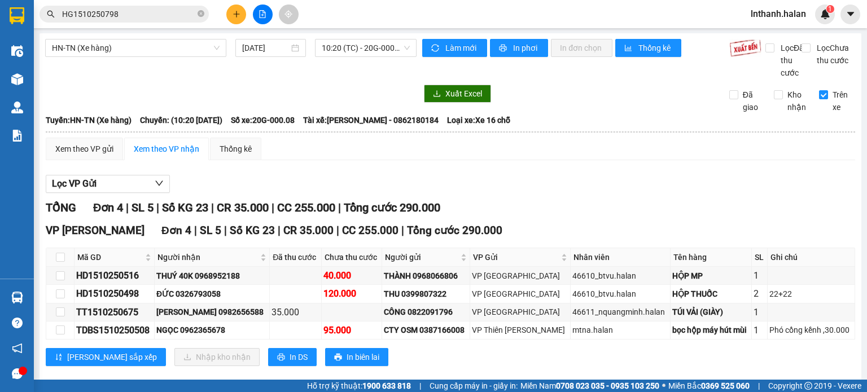
scroll to position [0, 0]
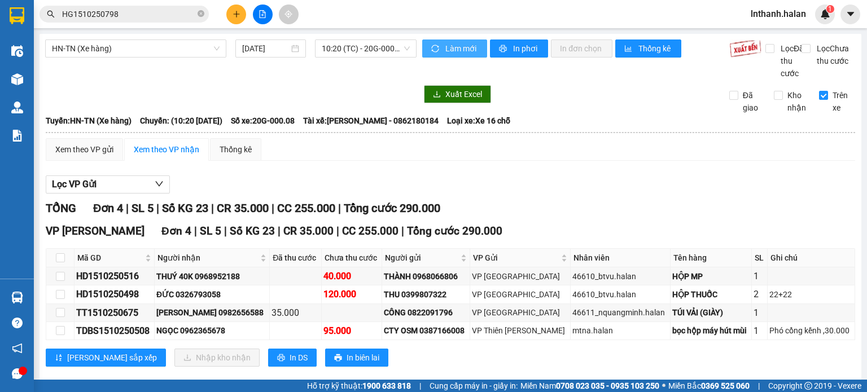
click at [439, 46] on button "Làm mới" at bounding box center [454, 49] width 65 height 18
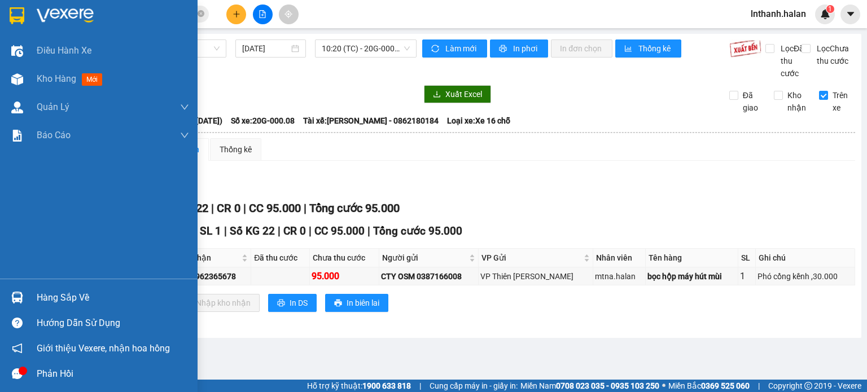
click at [22, 303] on img at bounding box center [17, 298] width 12 height 12
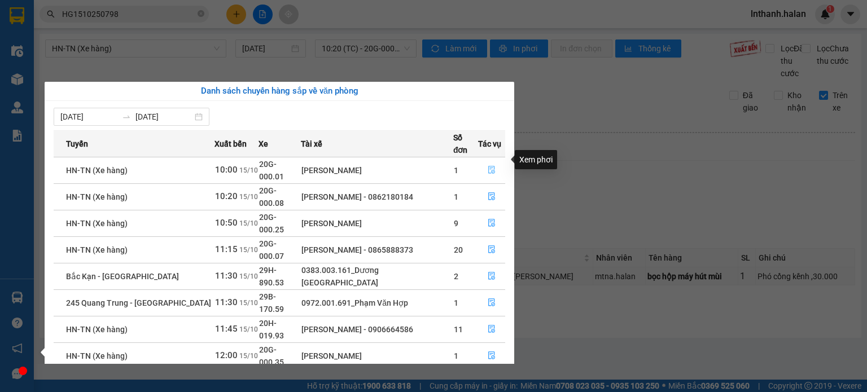
click at [485, 163] on button "button" at bounding box center [492, 171] width 26 height 18
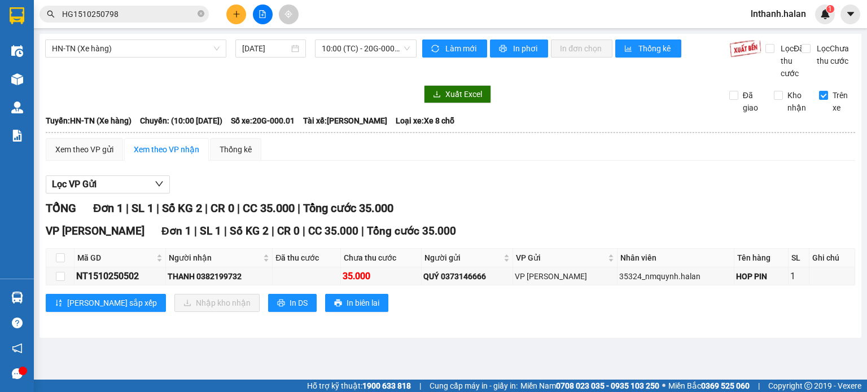
click at [181, 154] on div "Xem theo VP nhận" at bounding box center [166, 149] width 85 height 23
click at [465, 53] on span "Làm mới" at bounding box center [462, 48] width 33 height 12
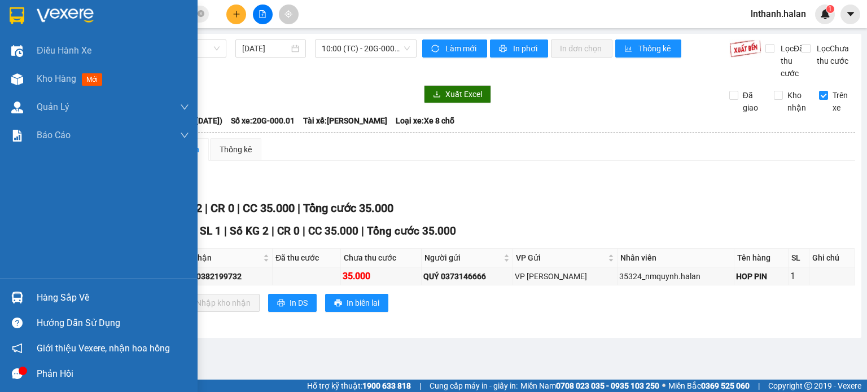
click at [26, 299] on div at bounding box center [17, 298] width 20 height 20
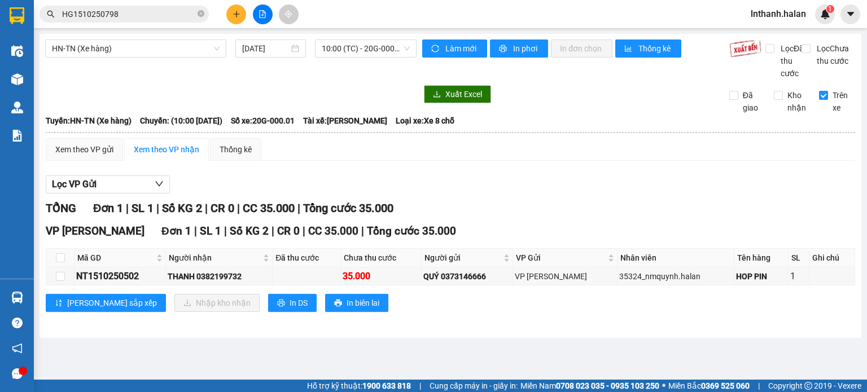
click at [621, 214] on section "Kết quả tìm kiếm ( 1 ) Bộ lọc Mã ĐH Trạng thái Món hàng Thu hộ Tổng cước Chưa c…" at bounding box center [433, 196] width 867 height 392
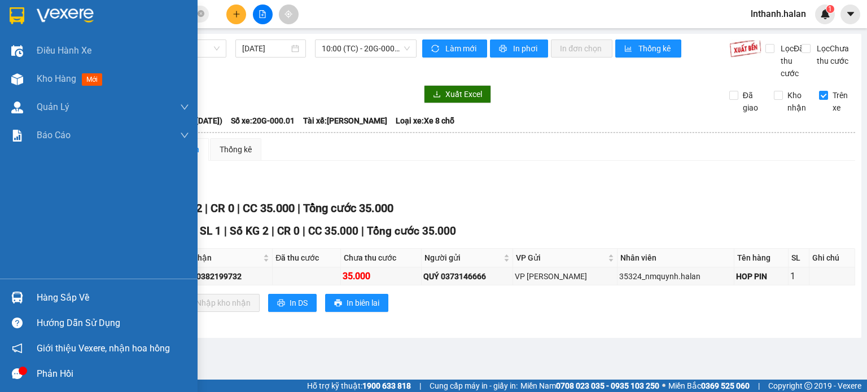
click at [34, 283] on div "Hàng sắp về Hướng dẫn sử dụng Giới thiệu Vexere, nhận hoa hồng Phản hồi" at bounding box center [99, 333] width 198 height 108
click at [39, 283] on div "Hàng sắp về Hướng dẫn sử dụng Giới thiệu Vexere, nhận hoa hồng Phản hồi" at bounding box center [99, 333] width 198 height 108
click at [39, 295] on div "Hàng sắp về" at bounding box center [113, 298] width 152 height 17
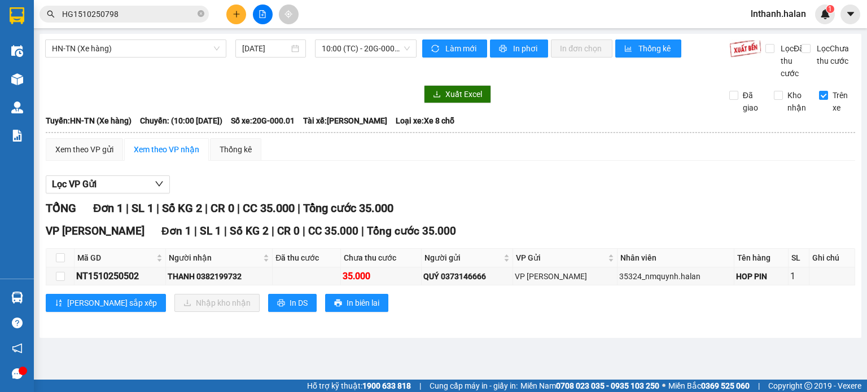
click at [659, 176] on section "Kết quả tìm kiếm ( 1 ) Bộ lọc Mã ĐH Trạng thái Món hàng Thu hộ Tổng cước Chưa c…" at bounding box center [433, 196] width 867 height 392
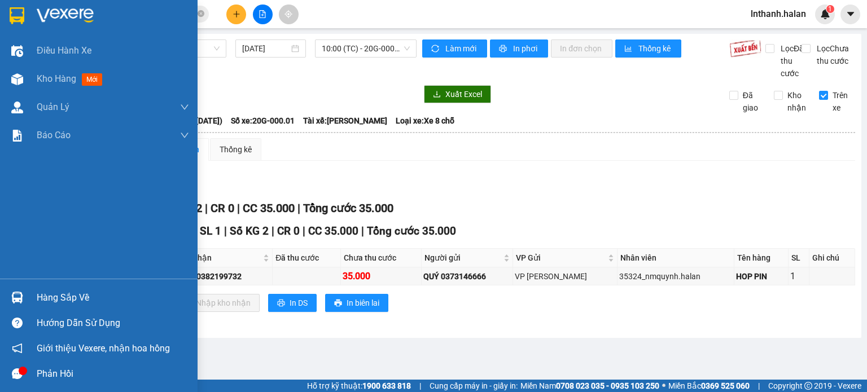
click at [18, 290] on div at bounding box center [17, 298] width 20 height 20
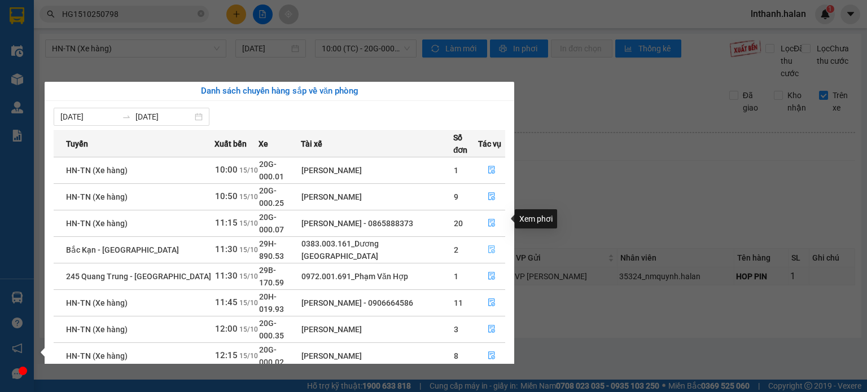
click at [488, 246] on icon "file-done" at bounding box center [492, 250] width 8 height 8
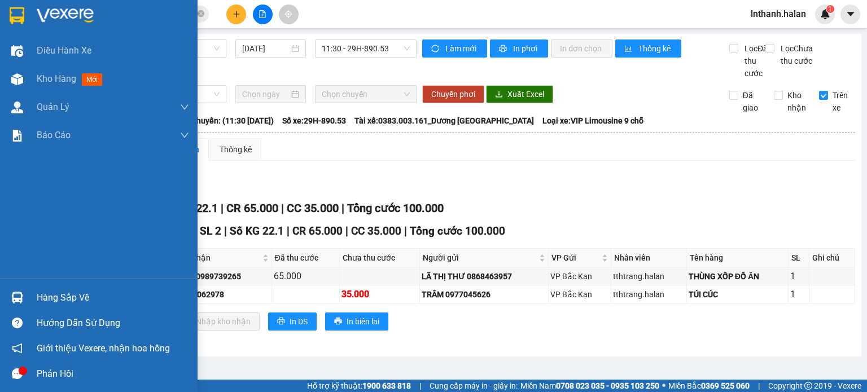
click at [26, 295] on div at bounding box center [17, 298] width 20 height 20
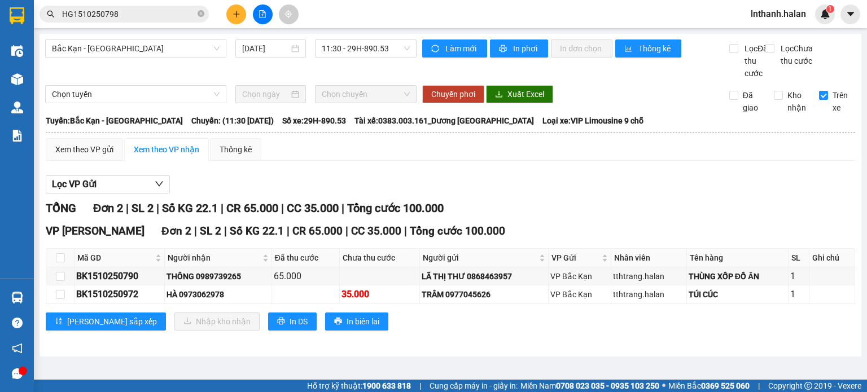
click at [558, 191] on section "Kết quả tìm kiếm ( 1 ) Bộ lọc Mã ĐH Trạng thái Món hàng Thu hộ Tổng cước Chưa c…" at bounding box center [433, 196] width 867 height 392
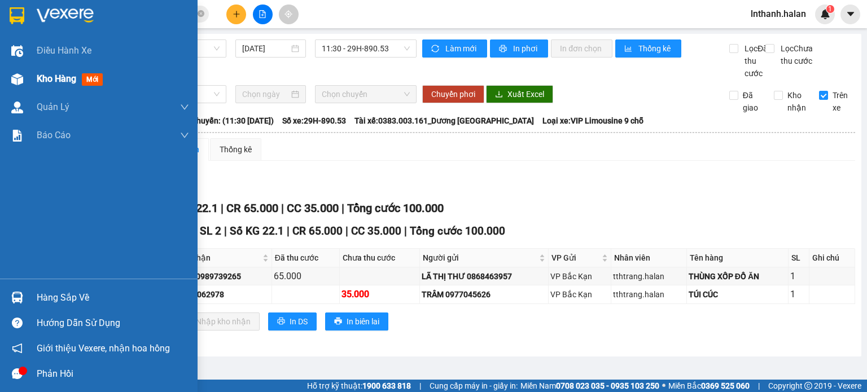
click at [21, 78] on img at bounding box center [17, 79] width 12 height 12
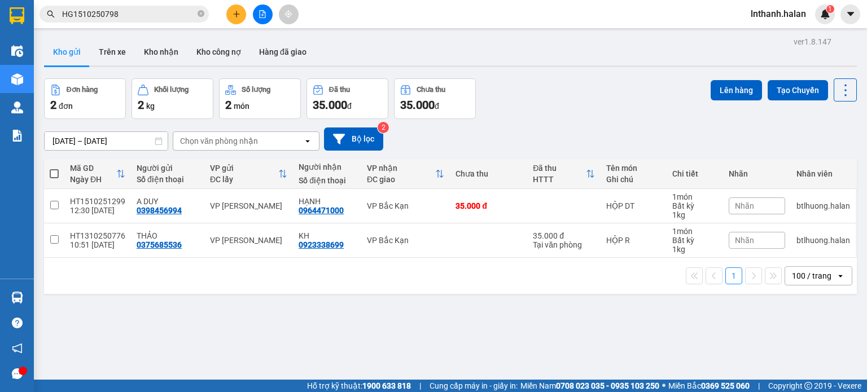
click at [578, 111] on div "Đơn hàng 2 đơn Khối lượng 2 kg Số lượng 2 món Đã thu 35.000 đ Chưa thu 35.000 đ…" at bounding box center [450, 98] width 813 height 41
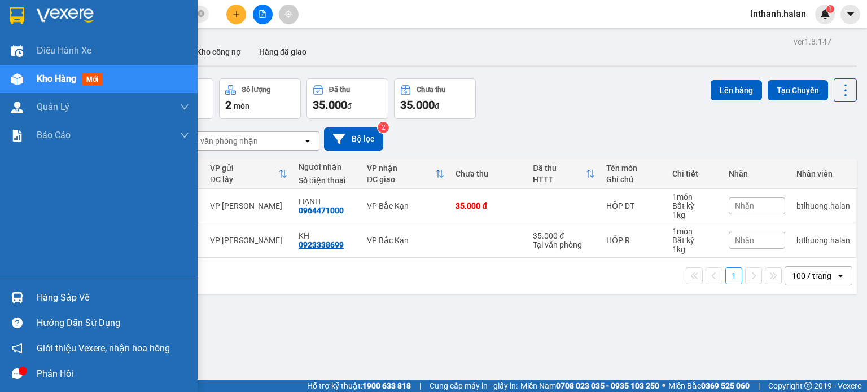
click at [10, 298] on div at bounding box center [17, 298] width 20 height 20
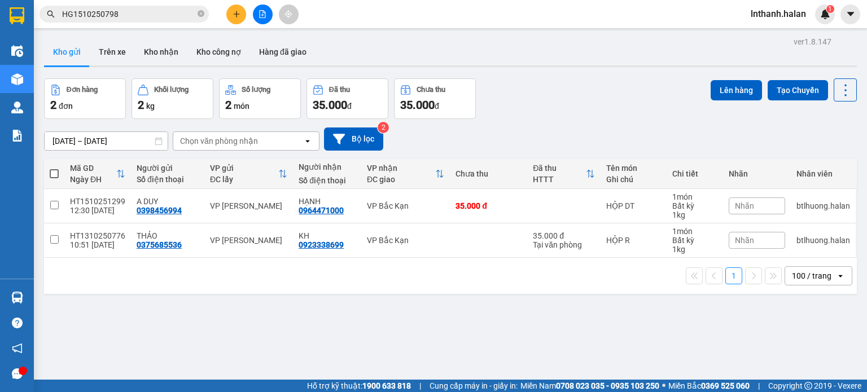
click at [558, 137] on section "Kết quả tìm kiếm ( 1 ) Bộ lọc Mã ĐH Trạng thái Món hàng Thu hộ Tổng cước Chưa c…" at bounding box center [433, 196] width 867 height 392
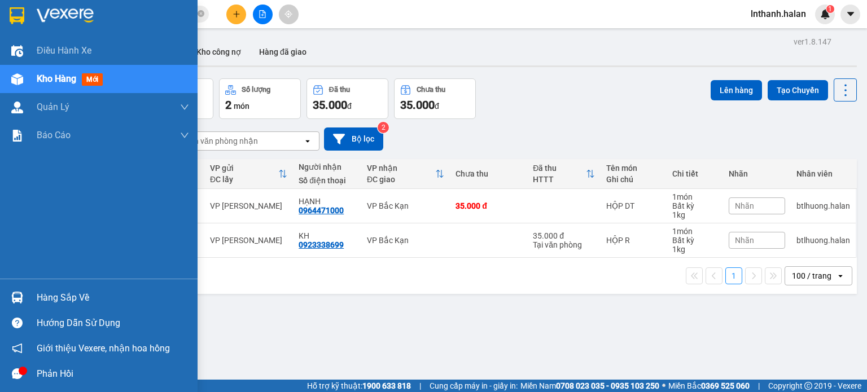
click at [20, 293] on img at bounding box center [17, 298] width 12 height 12
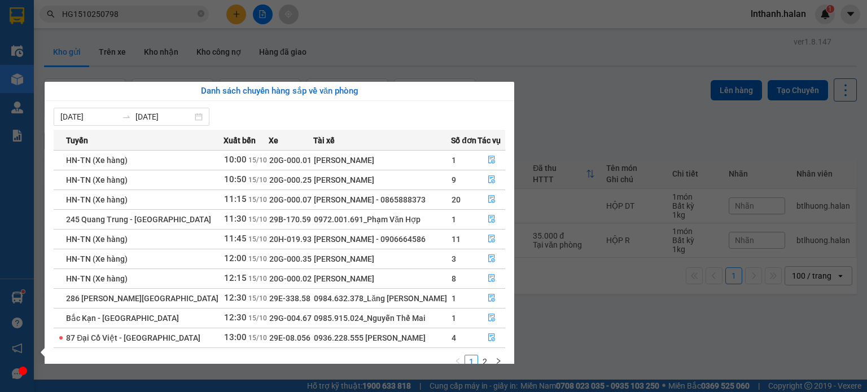
click at [590, 123] on section "Kết quả tìm kiếm ( 1 ) Bộ lọc Mã ĐH Trạng thái Món hàng Thu hộ Tổng cước Chưa c…" at bounding box center [433, 196] width 867 height 392
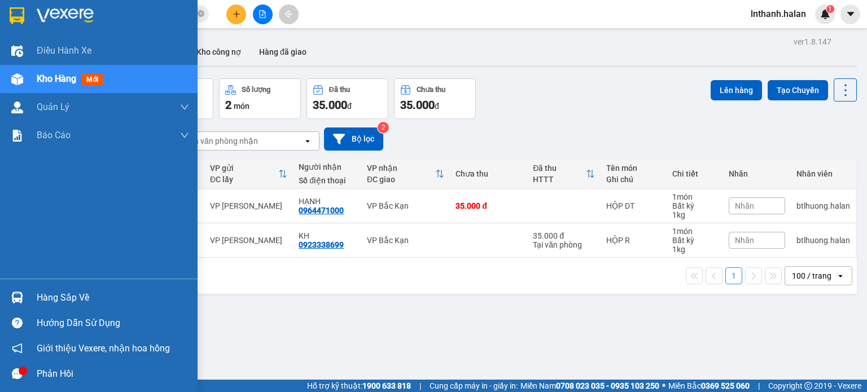
click at [26, 289] on div "Hàng sắp về" at bounding box center [99, 297] width 198 height 25
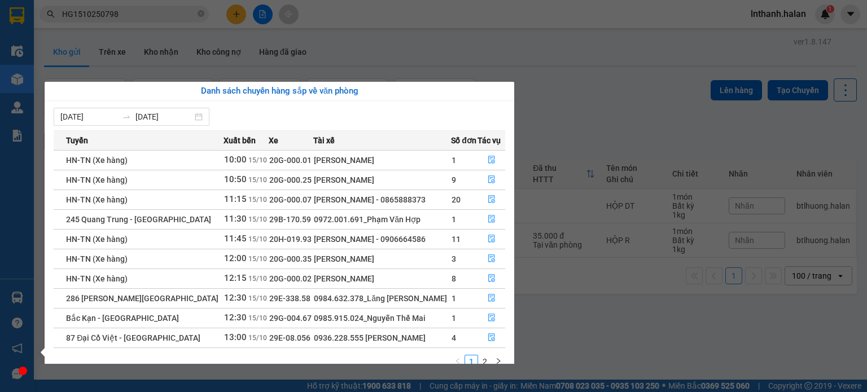
click at [566, 138] on section "Kết quả tìm kiếm ( 1 ) Bộ lọc Mã ĐH Trạng thái Món hàng Thu hộ Tổng cước Chưa c…" at bounding box center [433, 196] width 867 height 392
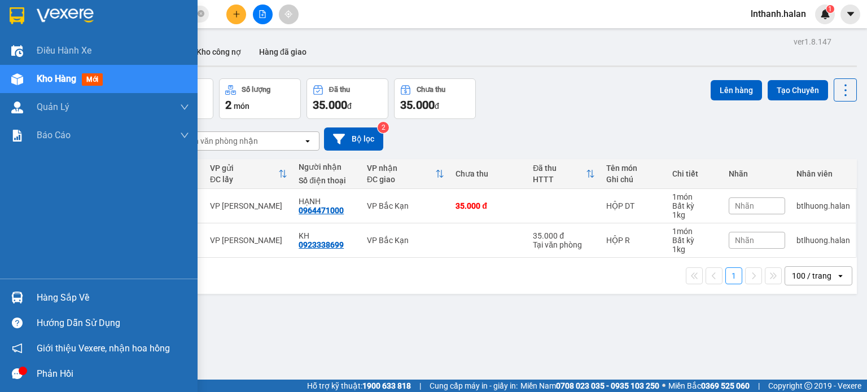
click at [20, 298] on img at bounding box center [17, 298] width 12 height 12
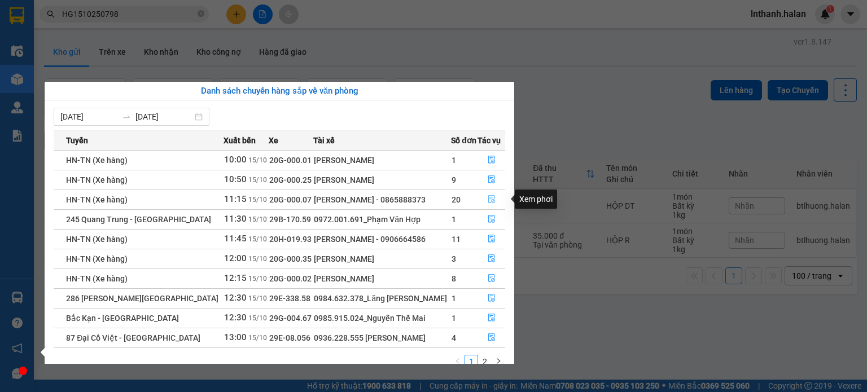
click at [483, 198] on button "button" at bounding box center [491, 200] width 27 height 18
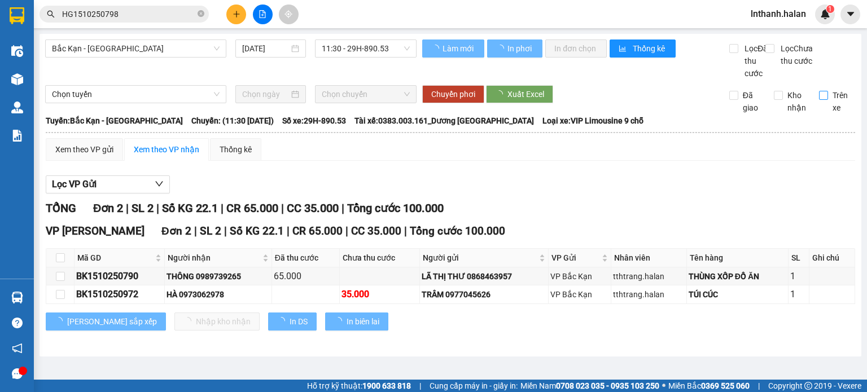
click at [822, 103] on label "Trên xe" at bounding box center [837, 101] width 37 height 25
click at [822, 100] on input "Trên xe" at bounding box center [823, 95] width 9 height 9
checkbox input "true"
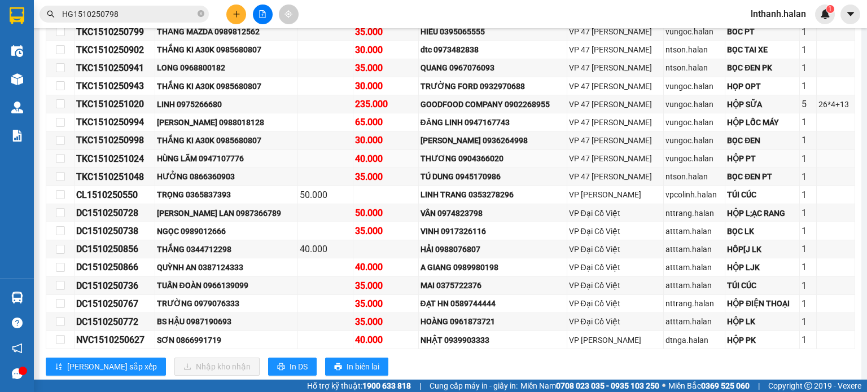
scroll to position [282, 0]
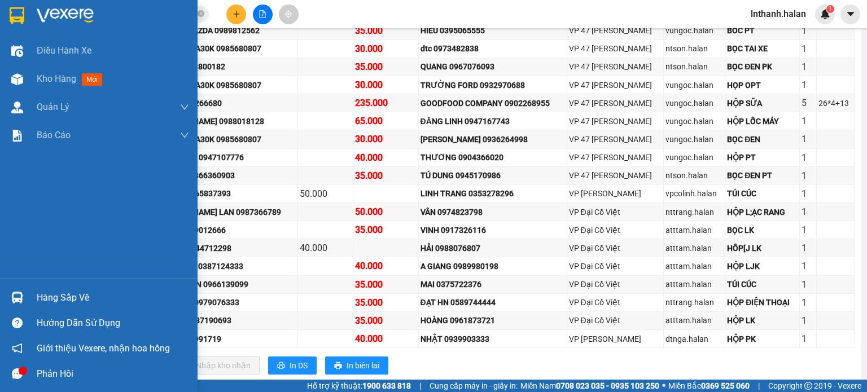
click at [14, 291] on div at bounding box center [17, 298] width 20 height 20
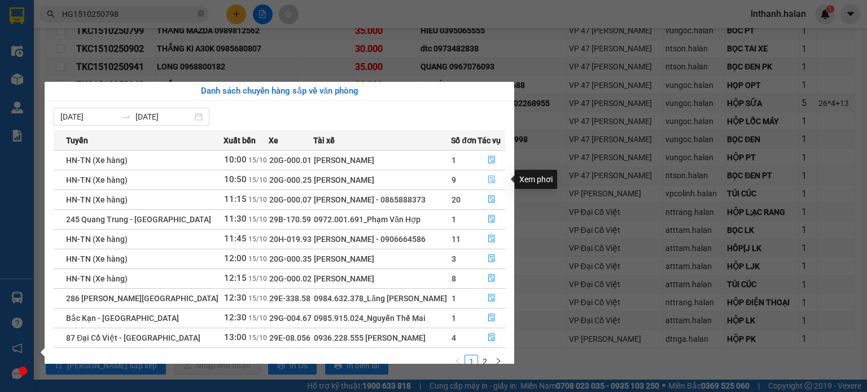
click at [488, 182] on icon "file-done" at bounding box center [492, 180] width 8 height 8
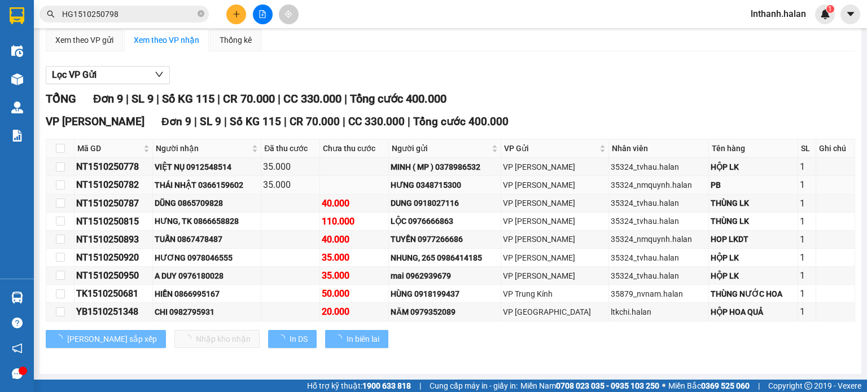
scroll to position [120, 0]
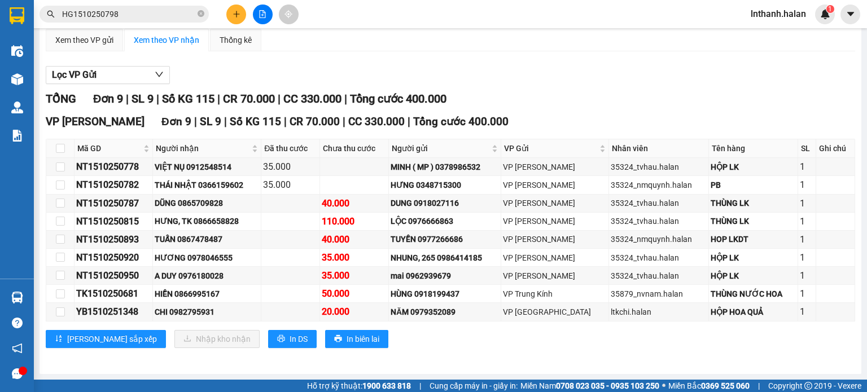
click at [609, 107] on div "TỔNG Đơn 9 | SL 9 | Số KG 115 | CR 70.000 | CC 330.000 | Tổng cước 400.000" at bounding box center [451, 99] width 810 height 18
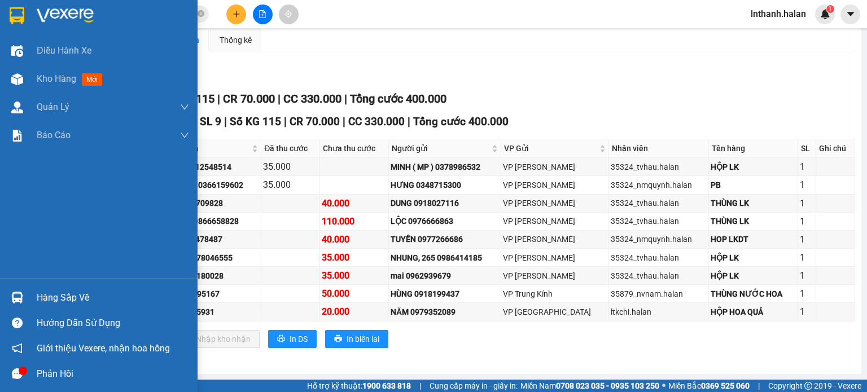
click at [25, 295] on div at bounding box center [17, 298] width 20 height 20
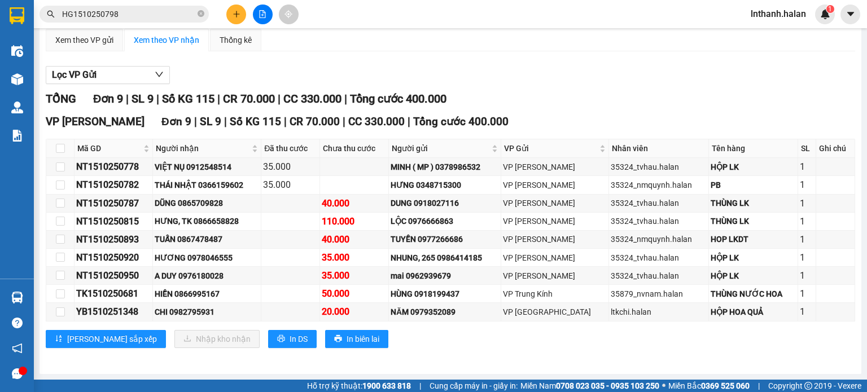
click at [605, 104] on section "Kết quả tìm kiếm ( 1 ) Bộ lọc Mã ĐH Trạng thái Món hàng Thu hộ Tổng cước Chưa c…" at bounding box center [433, 196] width 867 height 392
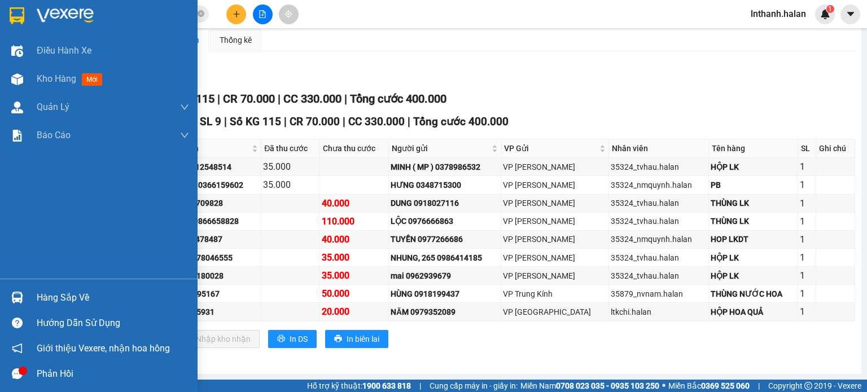
click at [12, 299] on img at bounding box center [17, 298] width 12 height 12
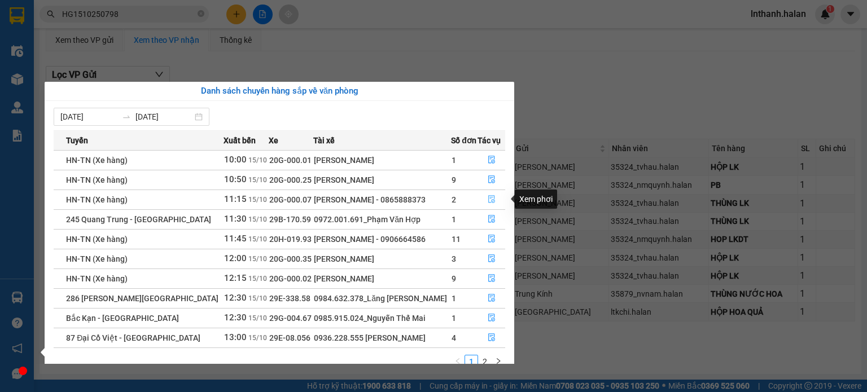
click at [494, 198] on button "button" at bounding box center [491, 200] width 27 height 18
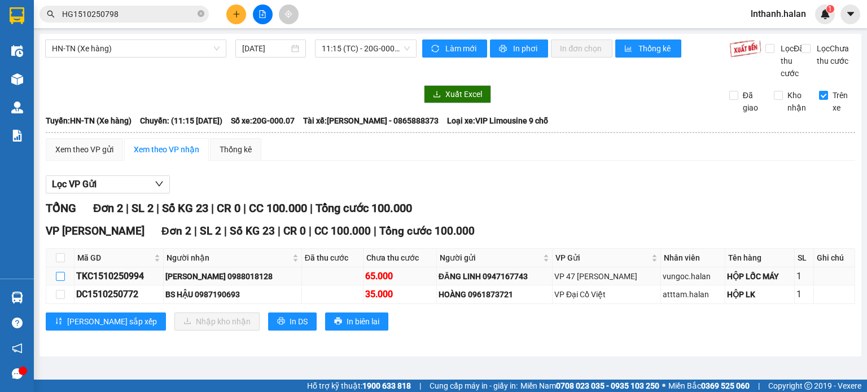
click at [62, 281] on input "checkbox" at bounding box center [60, 276] width 9 height 9
checkbox input "true"
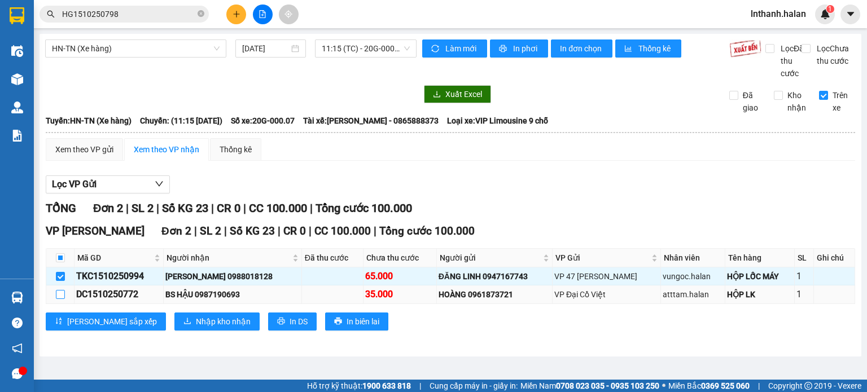
click at [61, 299] on input "checkbox" at bounding box center [60, 294] width 9 height 9
checkbox input "true"
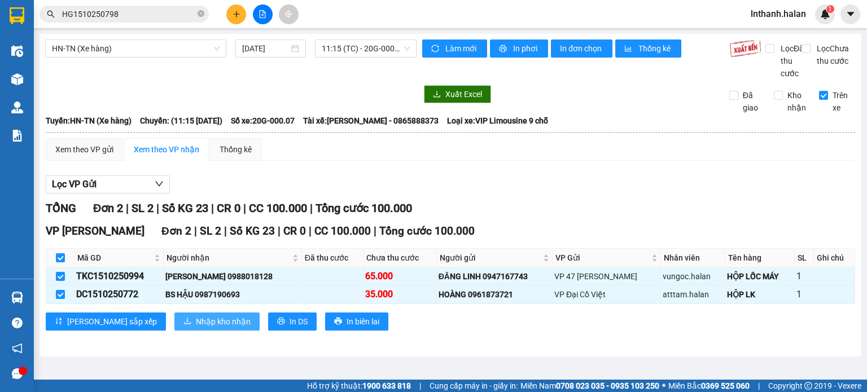
click at [196, 328] on span "Nhập kho nhận" at bounding box center [223, 322] width 55 height 12
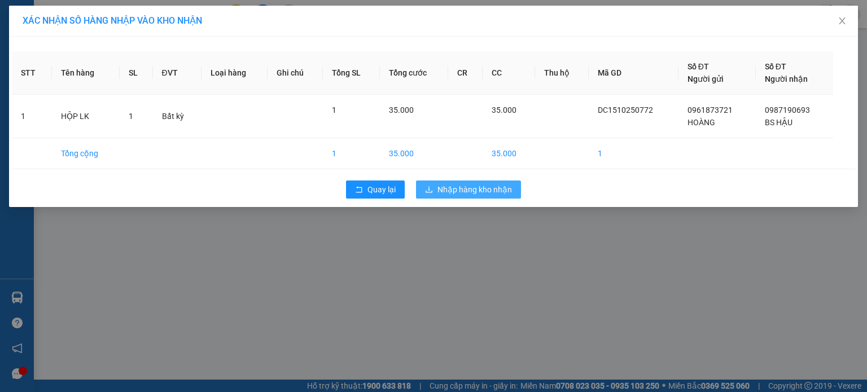
click at [459, 193] on span "Nhập hàng kho nhận" at bounding box center [475, 190] width 75 height 12
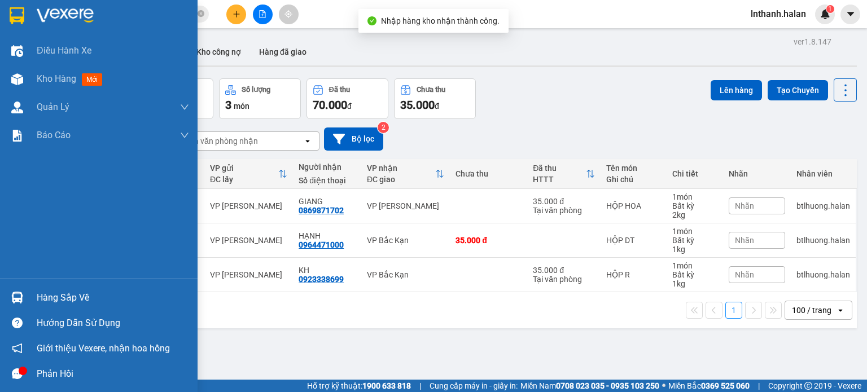
click at [18, 298] on img at bounding box center [17, 298] width 12 height 12
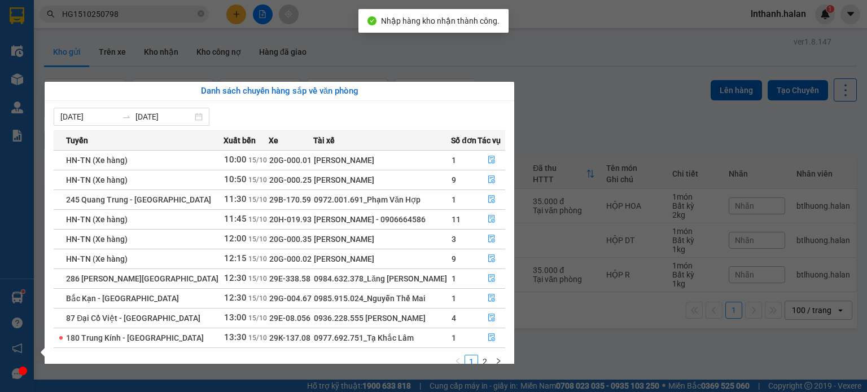
click at [548, 119] on section "Kết quả tìm kiếm ( 1 ) Bộ lọc Mã ĐH Trạng thái Món hàng Thu hộ Tổng cước Chưa c…" at bounding box center [433, 196] width 867 height 392
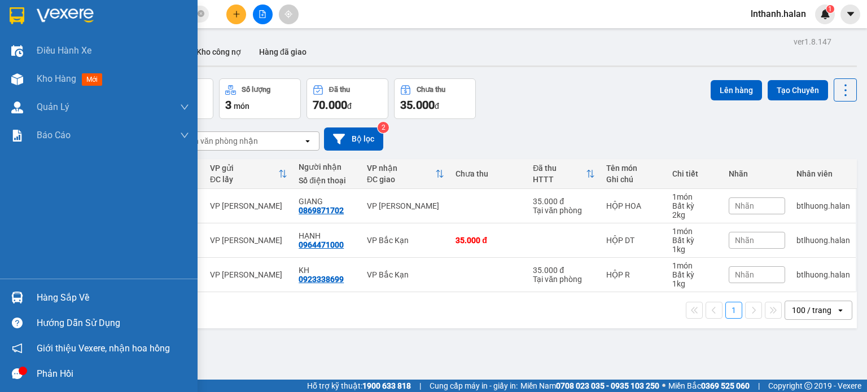
click at [38, 301] on div "Hàng sắp về" at bounding box center [113, 298] width 152 height 17
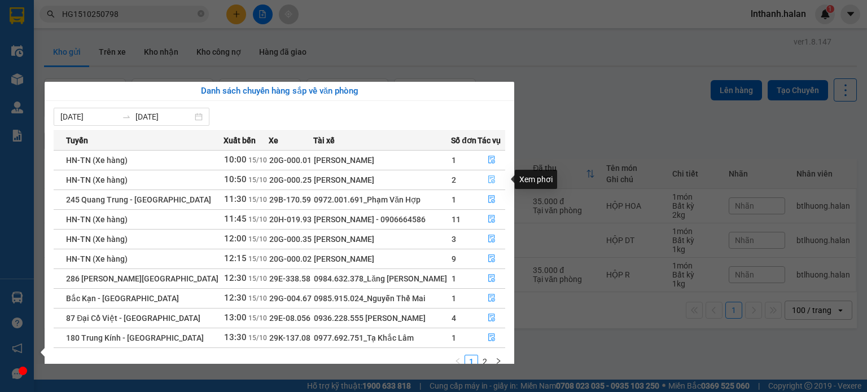
click at [488, 179] on icon "file-done" at bounding box center [491, 180] width 7 height 8
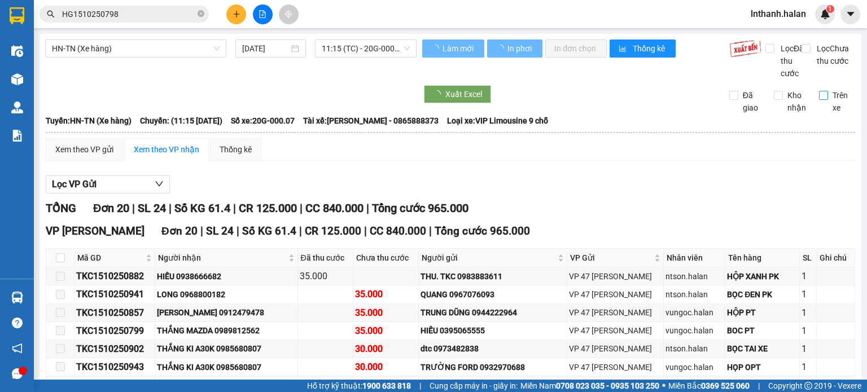
click at [828, 106] on span "Trên xe" at bounding box center [842, 101] width 28 height 25
click at [822, 100] on input "Trên xe" at bounding box center [823, 95] width 9 height 9
checkbox input "true"
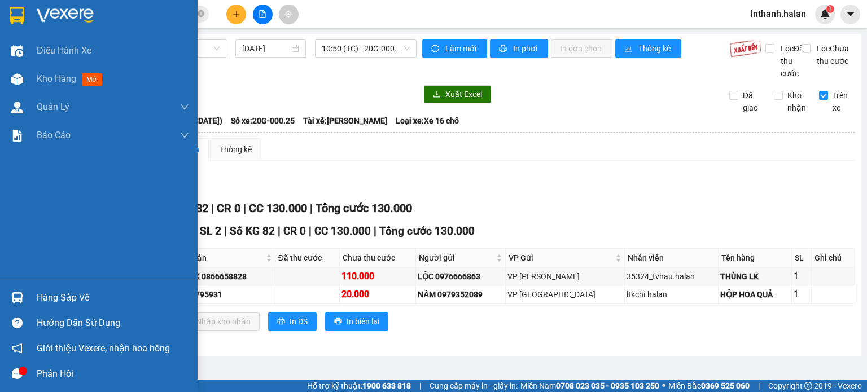
click at [58, 288] on div "Hàng sắp về" at bounding box center [99, 297] width 198 height 25
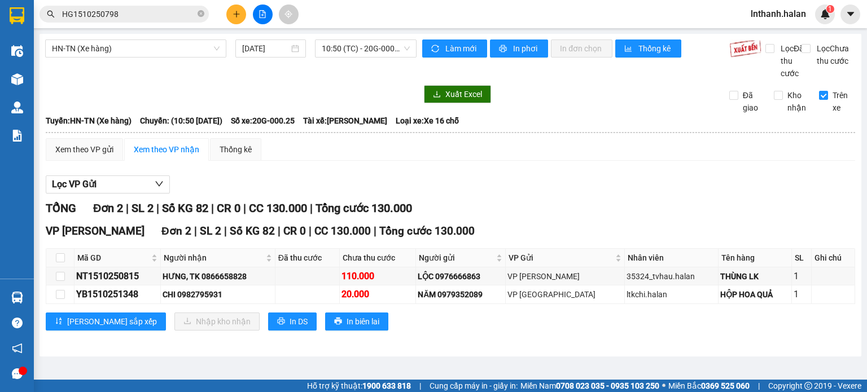
click at [574, 171] on section "Kết quả tìm kiếm ( 1 ) Bộ lọc Mã ĐH Trạng thái Món hàng Thu hộ Tổng cước Chưa c…" at bounding box center [433, 196] width 867 height 392
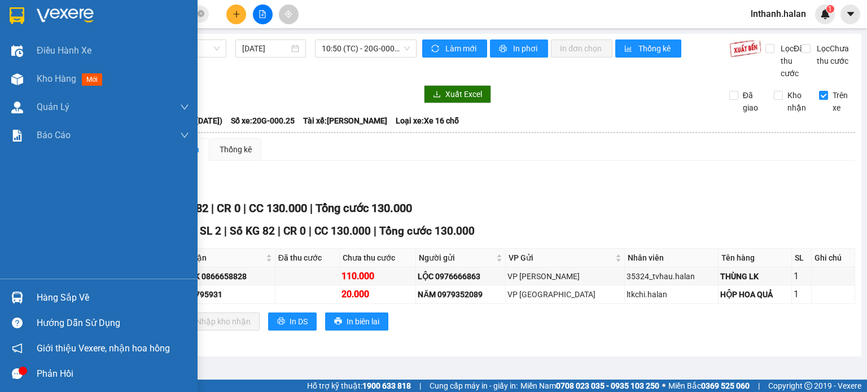
click at [18, 287] on div "Hàng sắp về" at bounding box center [99, 297] width 198 height 25
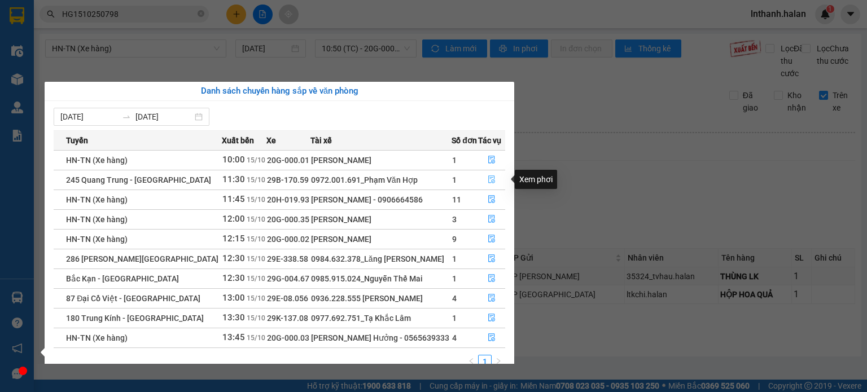
click at [490, 184] on span "file-done" at bounding box center [492, 180] width 8 height 9
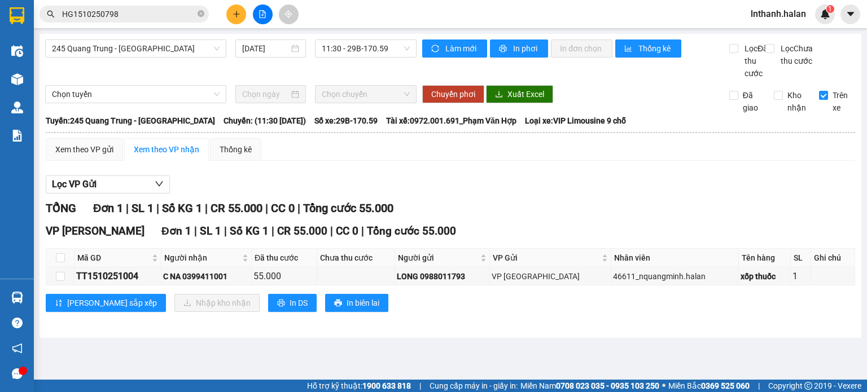
click at [128, 14] on input "HG1510250798" at bounding box center [128, 14] width 133 height 12
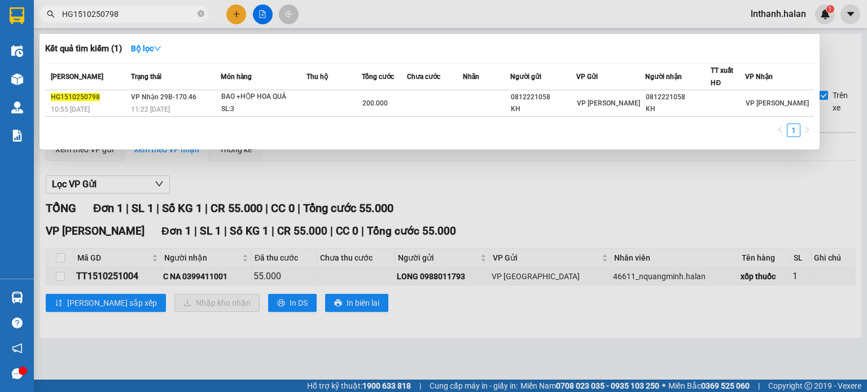
click at [128, 14] on input "HG1510250798" at bounding box center [128, 14] width 133 height 12
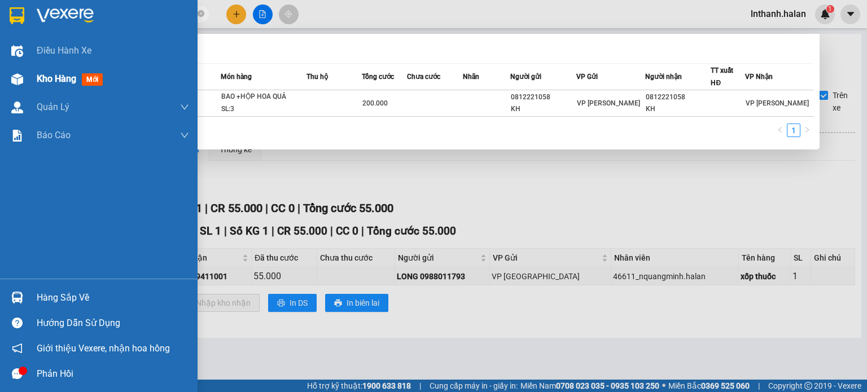
click at [34, 69] on div "Kho hàng mới" at bounding box center [99, 79] width 198 height 28
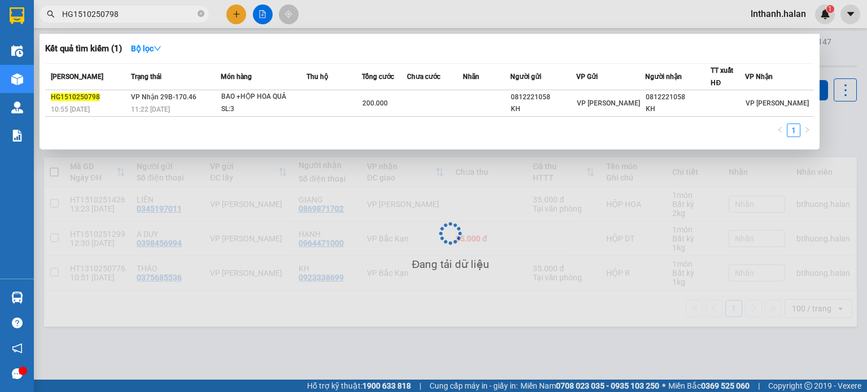
click at [355, 18] on div at bounding box center [433, 196] width 867 height 392
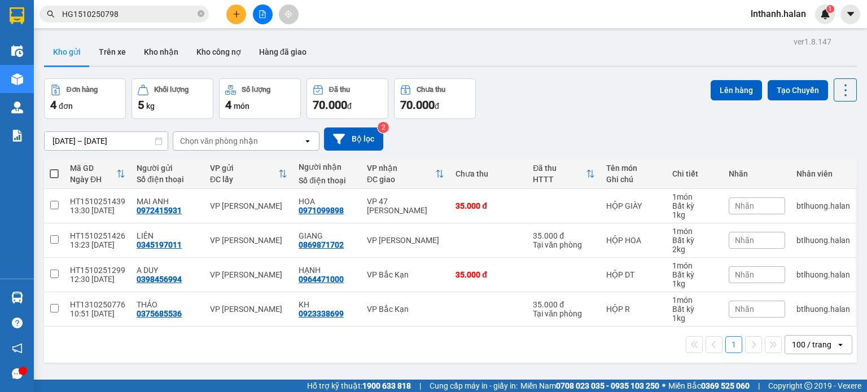
click at [603, 96] on div "Đơn hàng 4 đơn Khối lượng 5 kg Số lượng 4 món Đã thu 70.000 đ Chưa thu 70.000 đ…" at bounding box center [450, 98] width 813 height 41
click at [147, 15] on input "HG1510250798" at bounding box center [128, 14] width 133 height 12
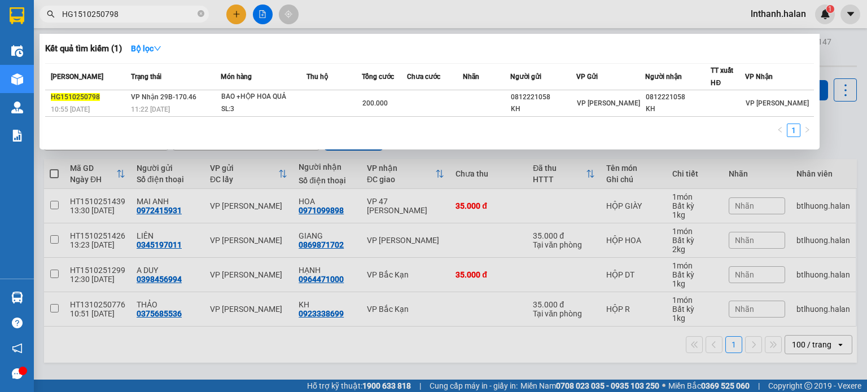
click at [147, 15] on input "HG1510250798" at bounding box center [128, 14] width 133 height 12
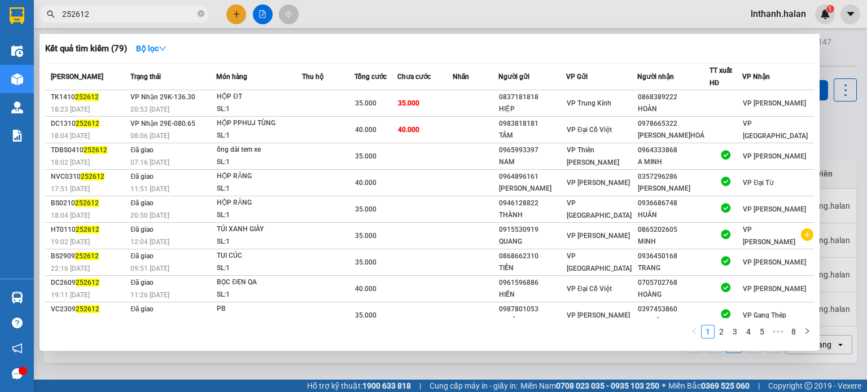
type input "252612"
drag, startPoint x: 531, startPoint y: 24, endPoint x: 530, endPoint y: 16, distance: 8.5
click at [531, 20] on div at bounding box center [433, 196] width 867 height 392
click at [107, 21] on span "252612" at bounding box center [124, 14] width 169 height 17
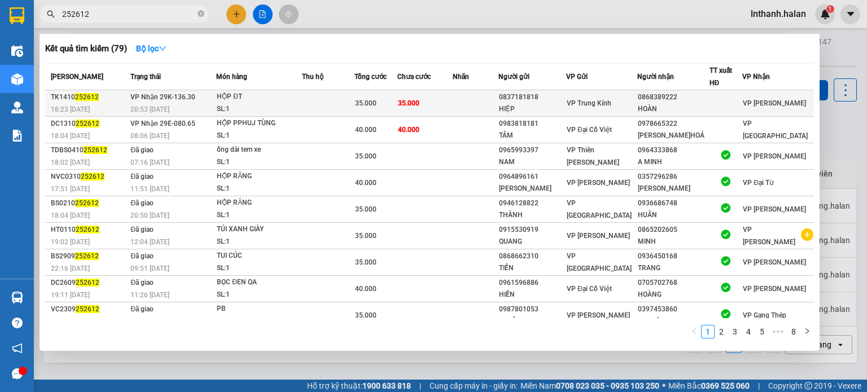
click at [566, 108] on div "HIỆP" at bounding box center [532, 109] width 67 height 12
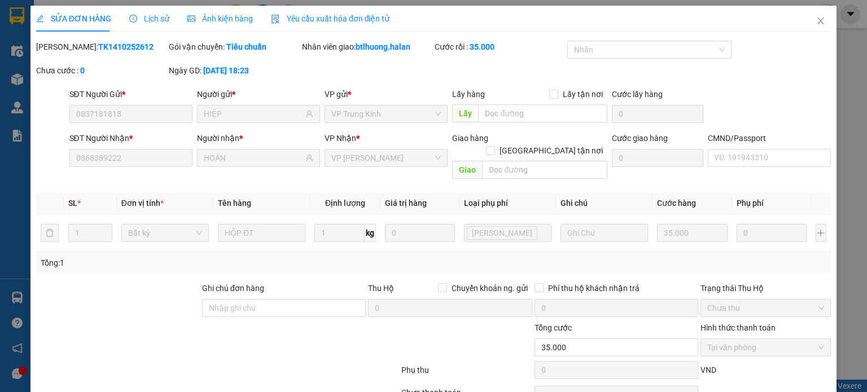
type input "0837181818"
type input "HIỆP"
type input "0868389222"
type input "HOÀN"
type input "0"
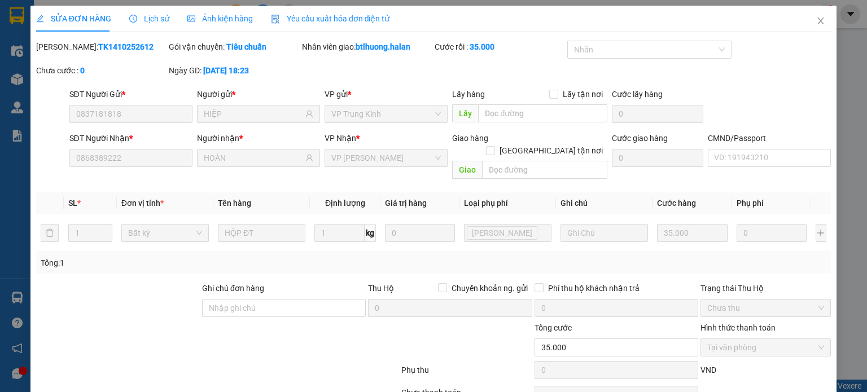
type input "35.000"
click at [150, 19] on span "Lịch sử" at bounding box center [149, 18] width 40 height 9
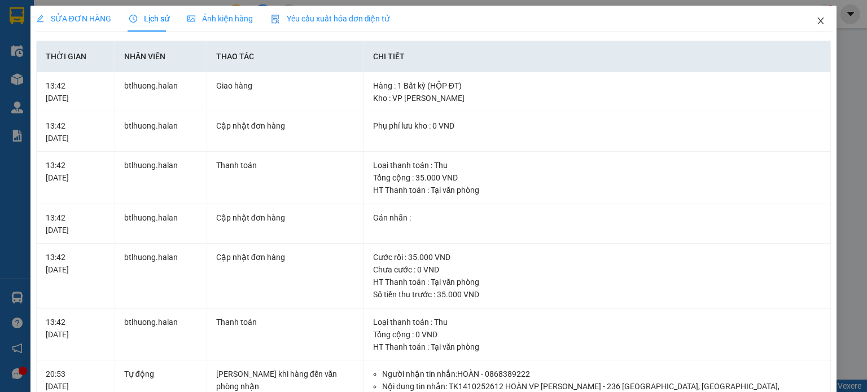
click at [817, 25] on icon "close" at bounding box center [821, 20] width 9 height 9
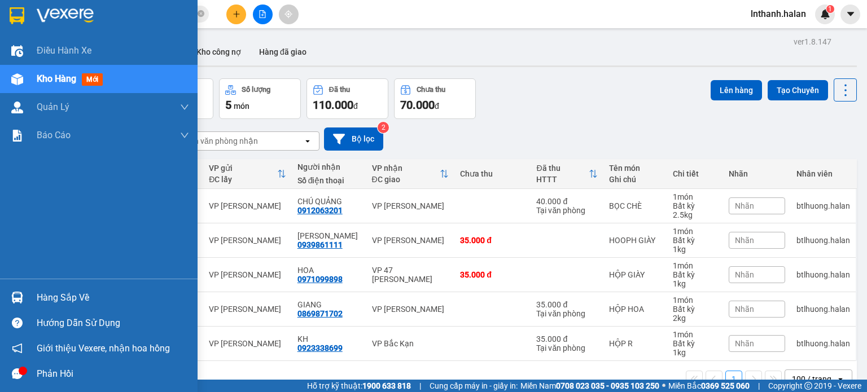
click at [28, 306] on div "Hàng sắp về" at bounding box center [99, 297] width 198 height 25
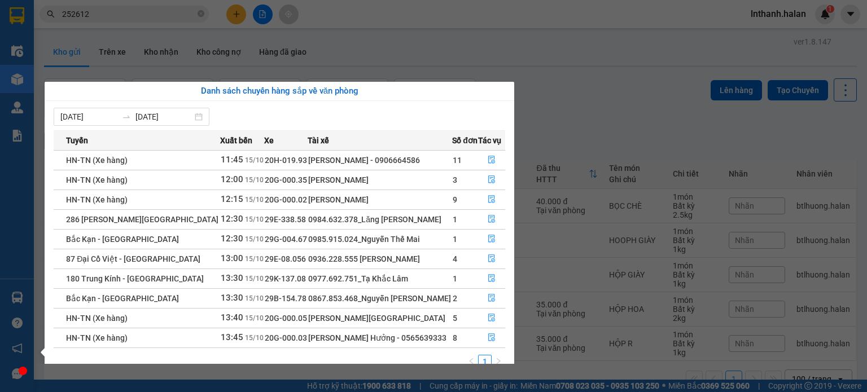
click at [602, 103] on section "Kết quả tìm kiếm ( 79 ) Bộ lọc Mã ĐH Trạng thái Món hàng Thu hộ Tổng cước Chưa …" at bounding box center [433, 196] width 867 height 392
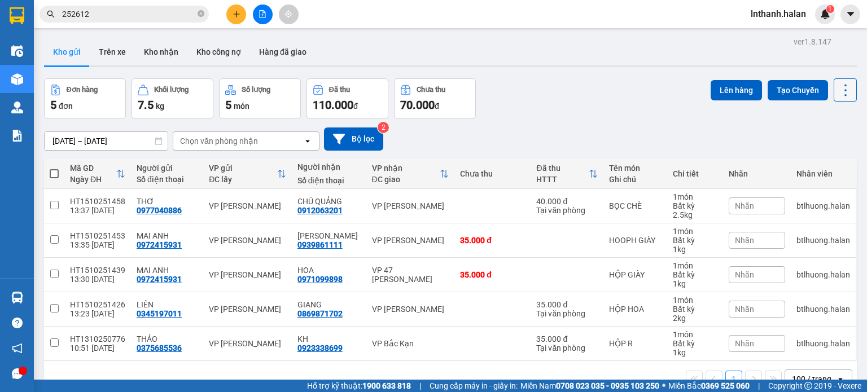
click at [840, 82] on icon at bounding box center [846, 90] width 16 height 16
click at [813, 156] on span "Làm mới" at bounding box center [821, 160] width 31 height 11
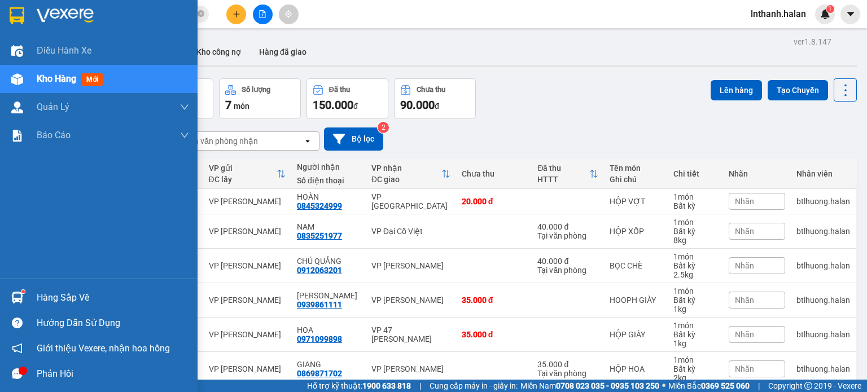
click at [5, 295] on div "Hàng sắp về" at bounding box center [99, 297] width 198 height 25
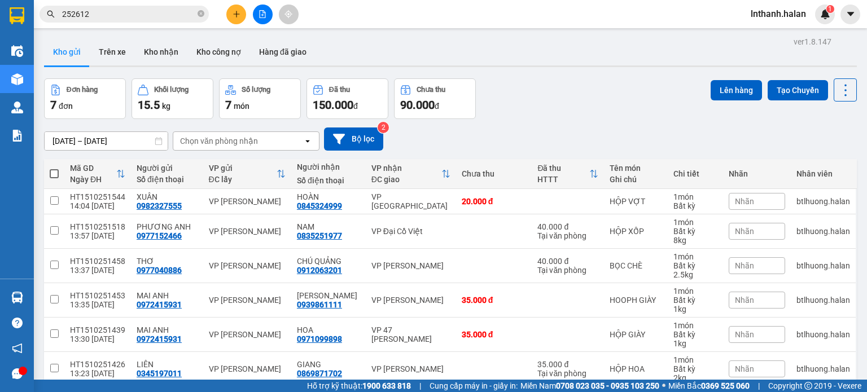
click at [569, 133] on section "Kết quả tìm kiếm ( 79 ) Bộ lọc Mã ĐH Trạng thái Món hàng Thu hộ Tổng cước Chưa …" at bounding box center [433, 196] width 867 height 392
click at [224, 143] on div "Chọn văn phòng nhận" at bounding box center [219, 141] width 78 height 11
type input "BK"
click at [219, 169] on span "VP Bắc Kạn" at bounding box center [204, 164] width 44 height 11
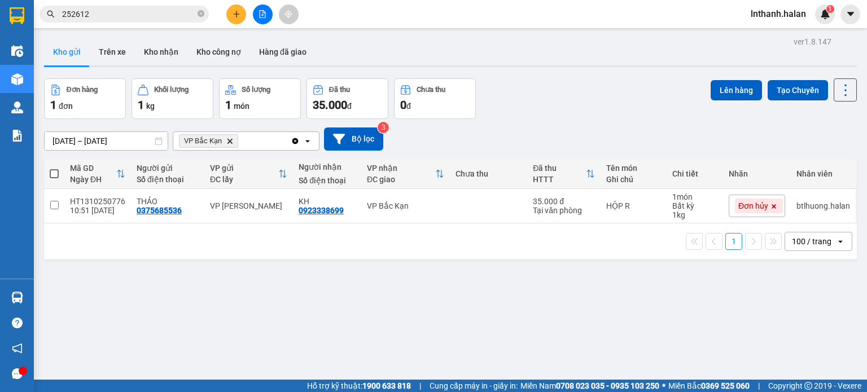
click at [294, 140] on icon "Clear all" at bounding box center [295, 141] width 9 height 9
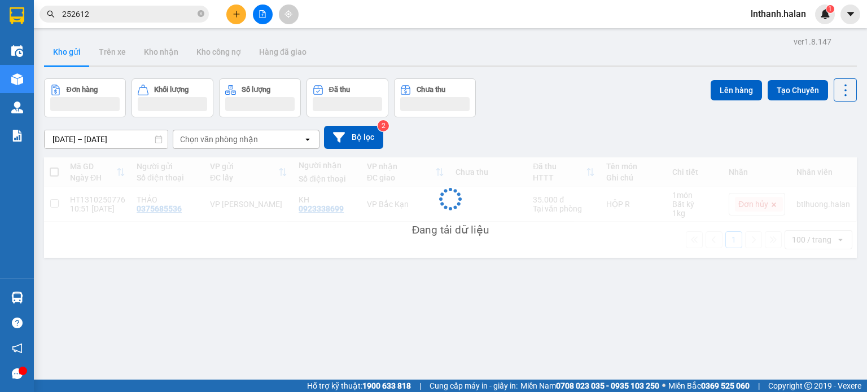
click at [594, 124] on div "[DATE] – [DATE] Press the down arrow key to interact with the calendar and sele…" at bounding box center [450, 137] width 813 height 40
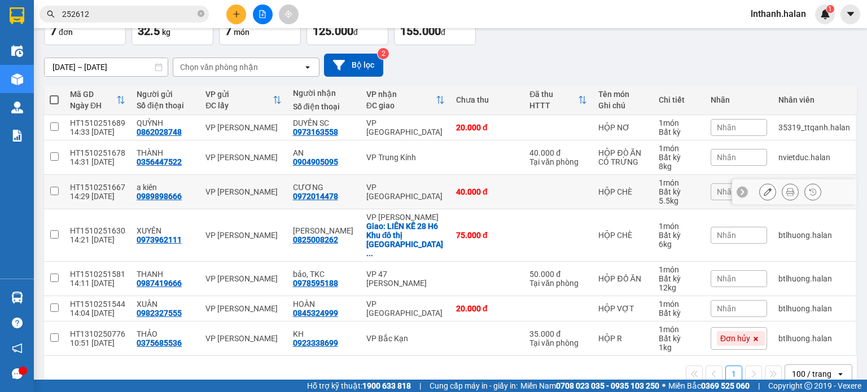
scroll to position [77, 0]
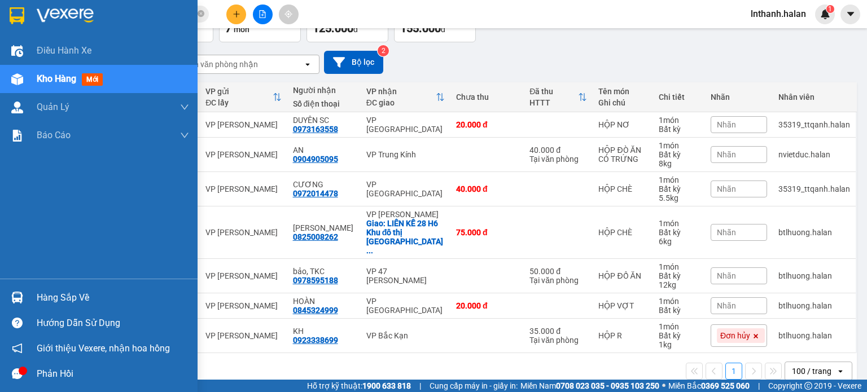
click at [15, 292] on img at bounding box center [17, 298] width 12 height 12
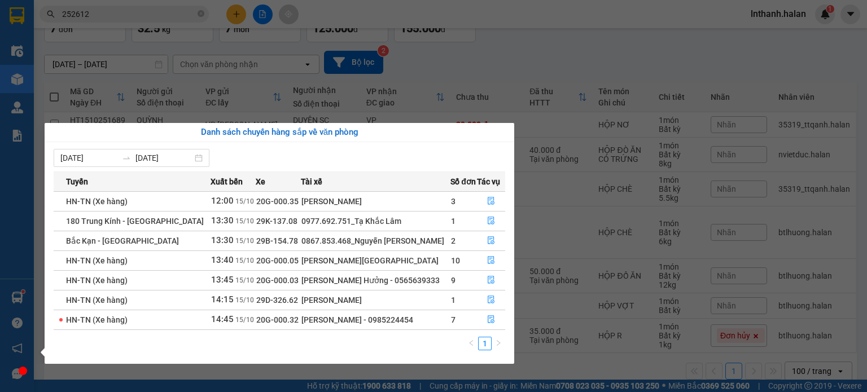
click at [520, 69] on section "Kết quả tìm kiếm ( 79 ) Bộ lọc Mã ĐH Trạng thái Món hàng Thu hộ Tổng cước Chưa …" at bounding box center [433, 196] width 867 height 392
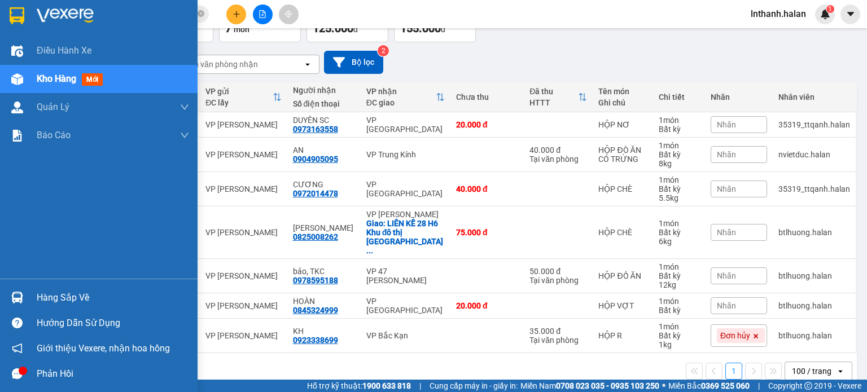
click at [50, 293] on div "Hàng sắp về" at bounding box center [113, 298] width 152 height 17
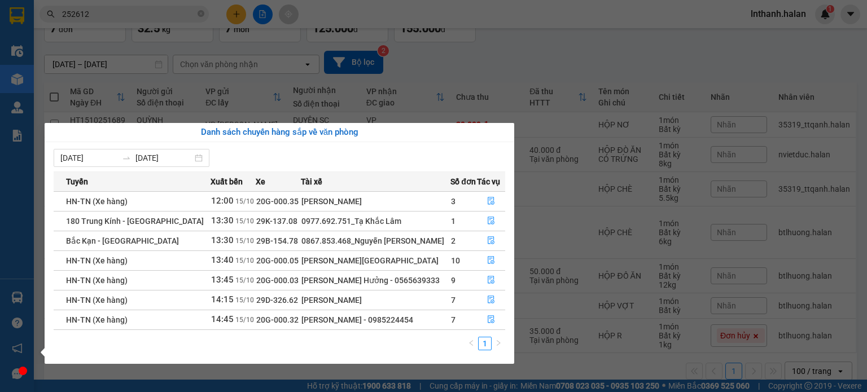
click at [563, 57] on section "Kết quả tìm kiếm ( 79 ) Bộ lọc Mã ĐH Trạng thái Món hàng Thu hộ Tổng cước Chưa …" at bounding box center [433, 196] width 867 height 392
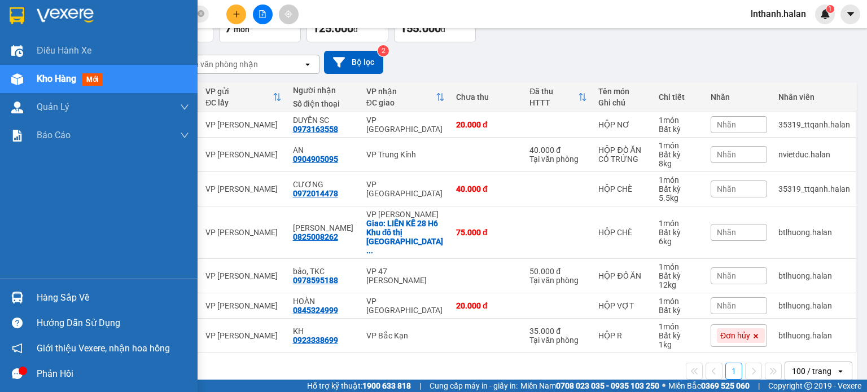
click at [15, 289] on div at bounding box center [17, 298] width 20 height 20
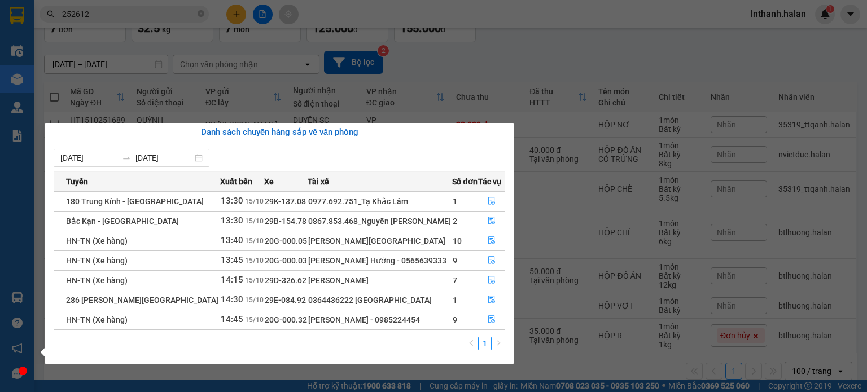
click at [531, 68] on section "Kết quả tìm kiếm ( 79 ) Bộ lọc Mã ĐH Trạng thái Món hàng Thu hộ Tổng cước Chưa …" at bounding box center [433, 196] width 867 height 392
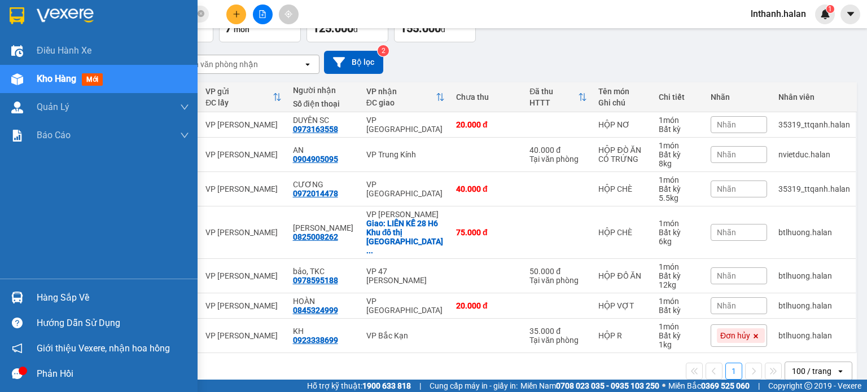
click at [11, 300] on div at bounding box center [17, 298] width 20 height 20
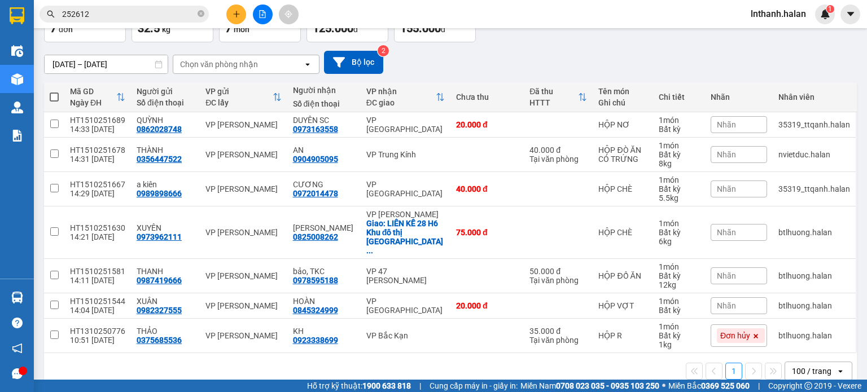
click at [526, 88] on section "Kết quả tìm kiếm ( 79 ) Bộ lọc Mã ĐH Trạng thái Món hàng Thu hộ Tổng cước Chưa …" at bounding box center [433, 196] width 867 height 392
click at [38, 294] on main "ver 1.8.147 Kho gửi Trên xe Kho nhận Kho công nợ Hàng đã giao Đơn hàng 7 đơn Kh…" at bounding box center [433, 190] width 867 height 380
click at [24, 298] on div at bounding box center [17, 298] width 20 height 20
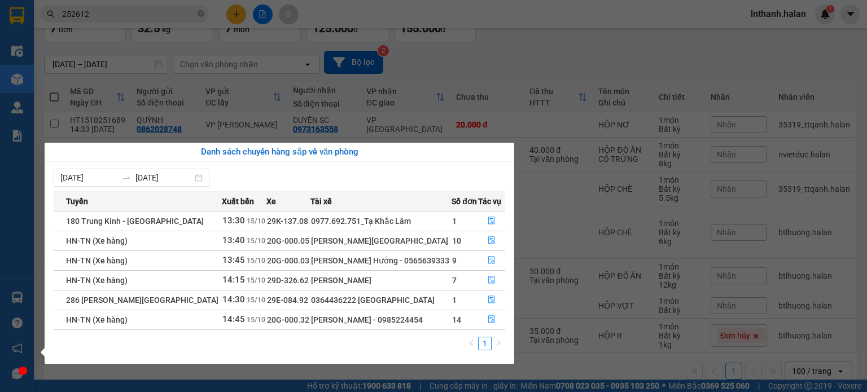
click at [543, 53] on section "Kết quả tìm kiếm ( 79 ) Bộ lọc Mã ĐH Trạng thái Món hàng Thu hộ Tổng cước Chưa …" at bounding box center [433, 196] width 867 height 392
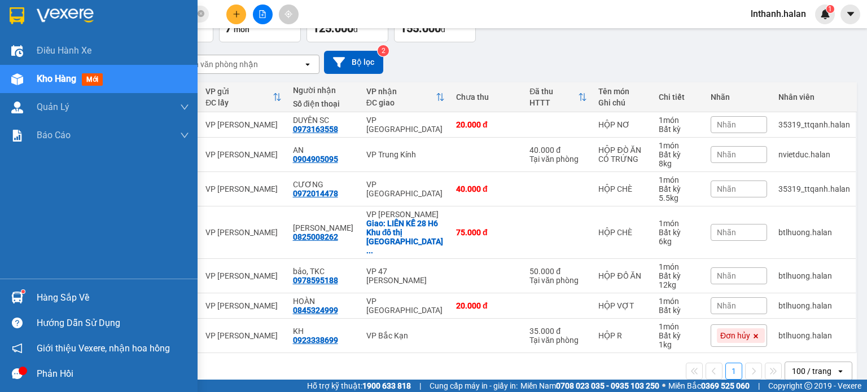
click at [9, 300] on div at bounding box center [17, 298] width 20 height 20
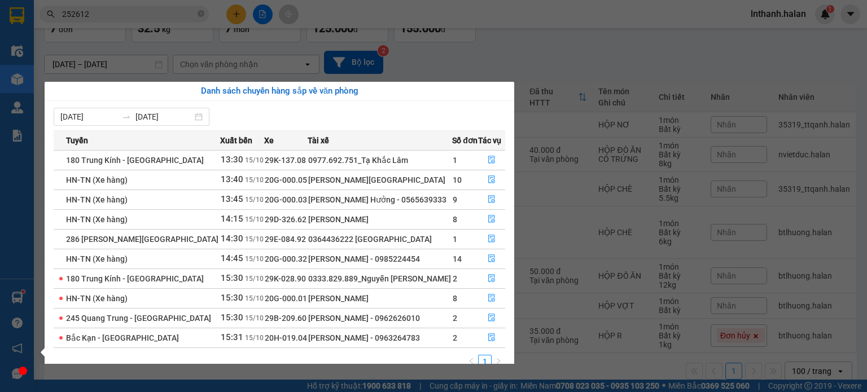
click at [544, 59] on section "Kết quả tìm kiếm ( 79 ) Bộ lọc Mã ĐH Trạng thái Món hàng Thu hộ Tổng cước Chưa …" at bounding box center [433, 196] width 867 height 392
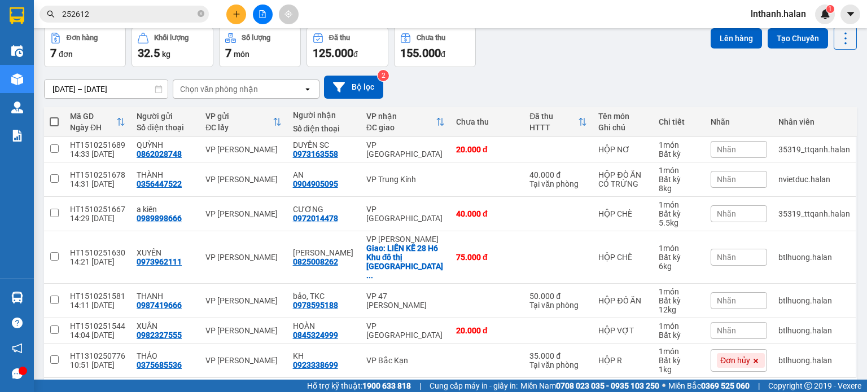
scroll to position [0, 0]
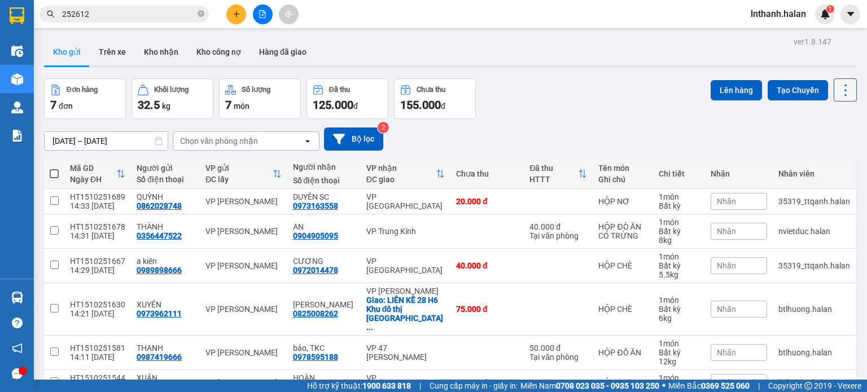
click at [847, 85] on button at bounding box center [845, 89] width 23 height 23
click at [811, 161] on span "Làm mới" at bounding box center [821, 160] width 31 height 11
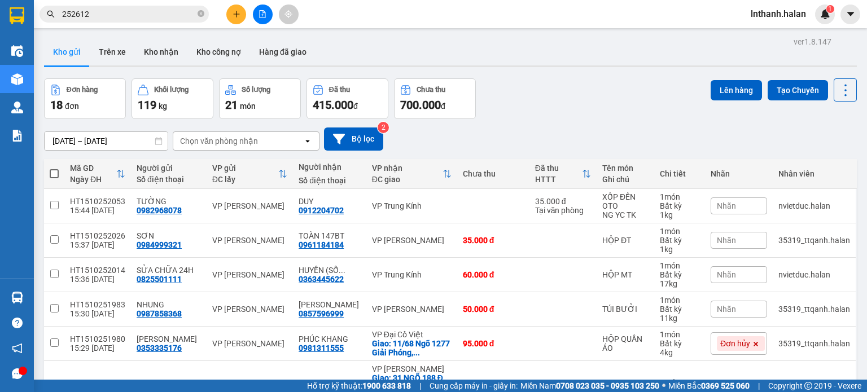
click at [599, 103] on div "Đơn hàng 18 đơn Khối lượng 119 kg Số lượng 21 món Đã thu 415.000 đ Chưa thu 700…" at bounding box center [450, 98] width 813 height 41
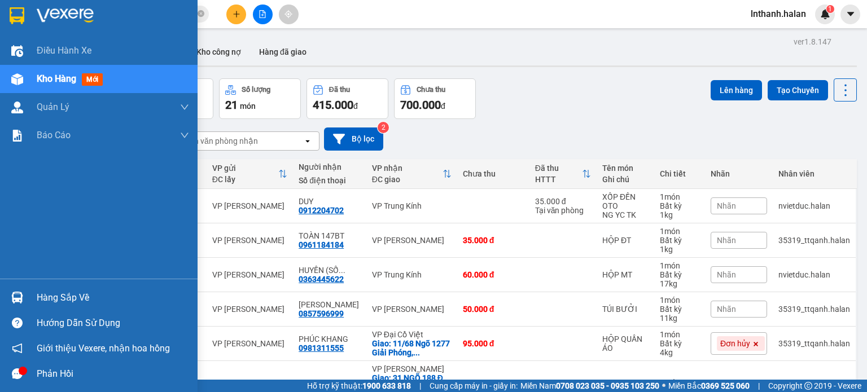
click at [18, 303] on img at bounding box center [17, 298] width 12 height 12
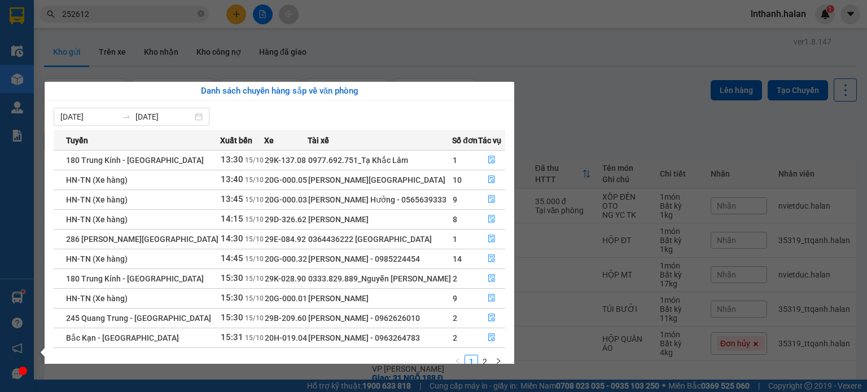
drag, startPoint x: 587, startPoint y: 121, endPoint x: 595, endPoint y: 118, distance: 9.1
click at [588, 121] on section "Kết quả tìm kiếm ( 79 ) Bộ lọc Mã ĐH Trạng thái Món hàng Thu hộ Tổng cước Chưa …" at bounding box center [433, 196] width 867 height 392
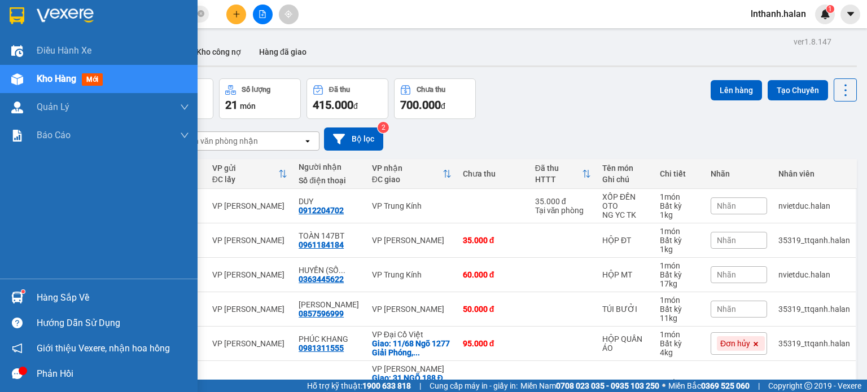
click at [0, 298] on div "Hàng sắp về" at bounding box center [99, 297] width 198 height 25
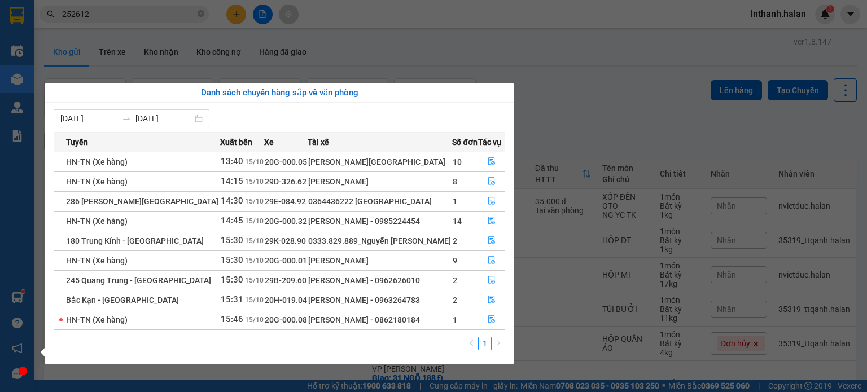
click at [577, 115] on section "Kết quả tìm kiếm ( 79 ) Bộ lọc Mã ĐH Trạng thái Món hàng Thu hộ Tổng cước Chưa …" at bounding box center [433, 196] width 867 height 392
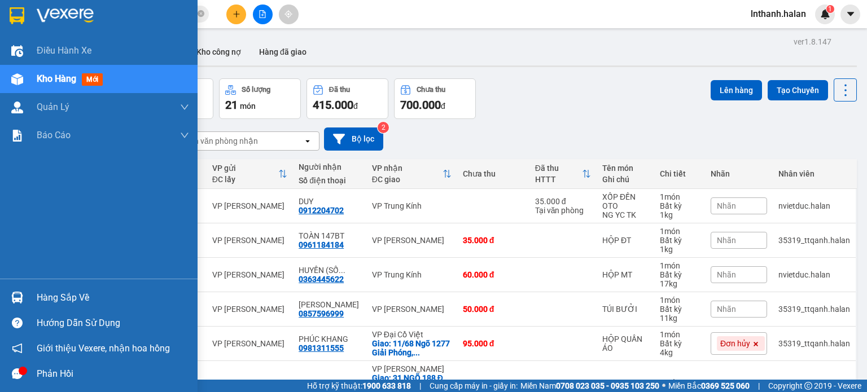
click at [12, 292] on img at bounding box center [17, 298] width 12 height 12
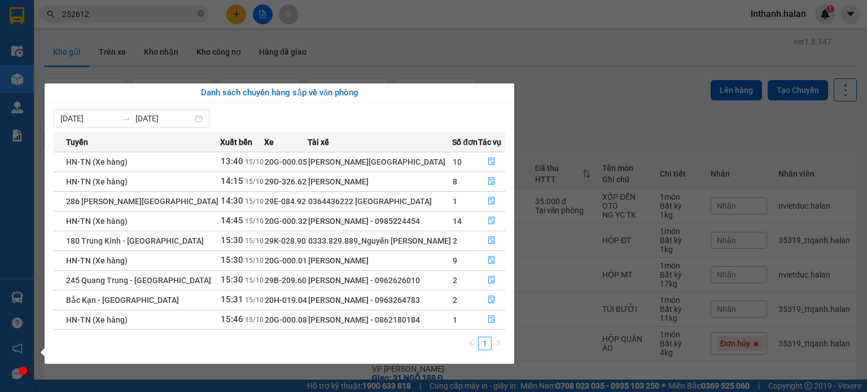
click at [594, 88] on section "Kết quả tìm kiếm ( 79 ) Bộ lọc Mã ĐH Trạng thái Món hàng Thu hộ Tổng cước Chưa …" at bounding box center [433, 196] width 867 height 392
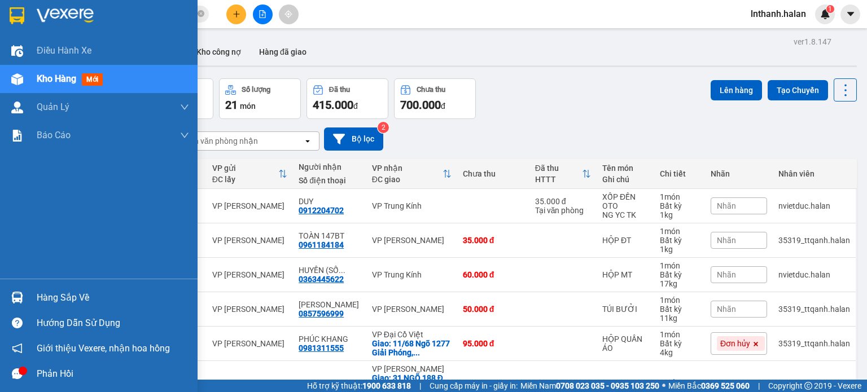
click at [22, 298] on img at bounding box center [17, 298] width 12 height 12
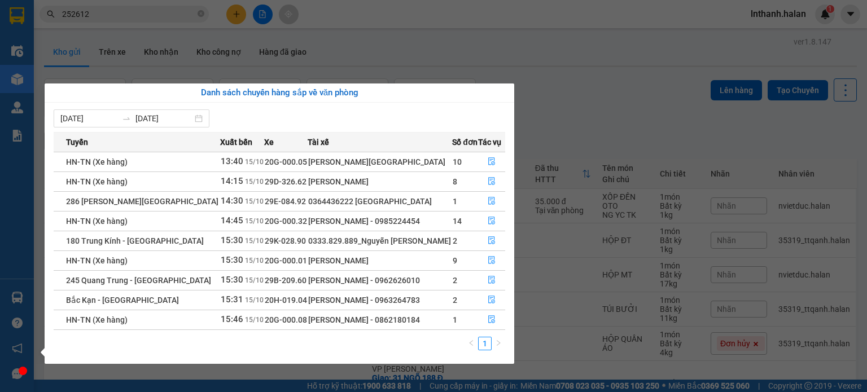
click at [590, 112] on section "Kết quả tìm kiếm ( 79 ) Bộ lọc Mã ĐH Trạng thái Món hàng Thu hộ Tổng cước Chưa …" at bounding box center [433, 196] width 867 height 392
